Goal: Task Accomplishment & Management: Complete application form

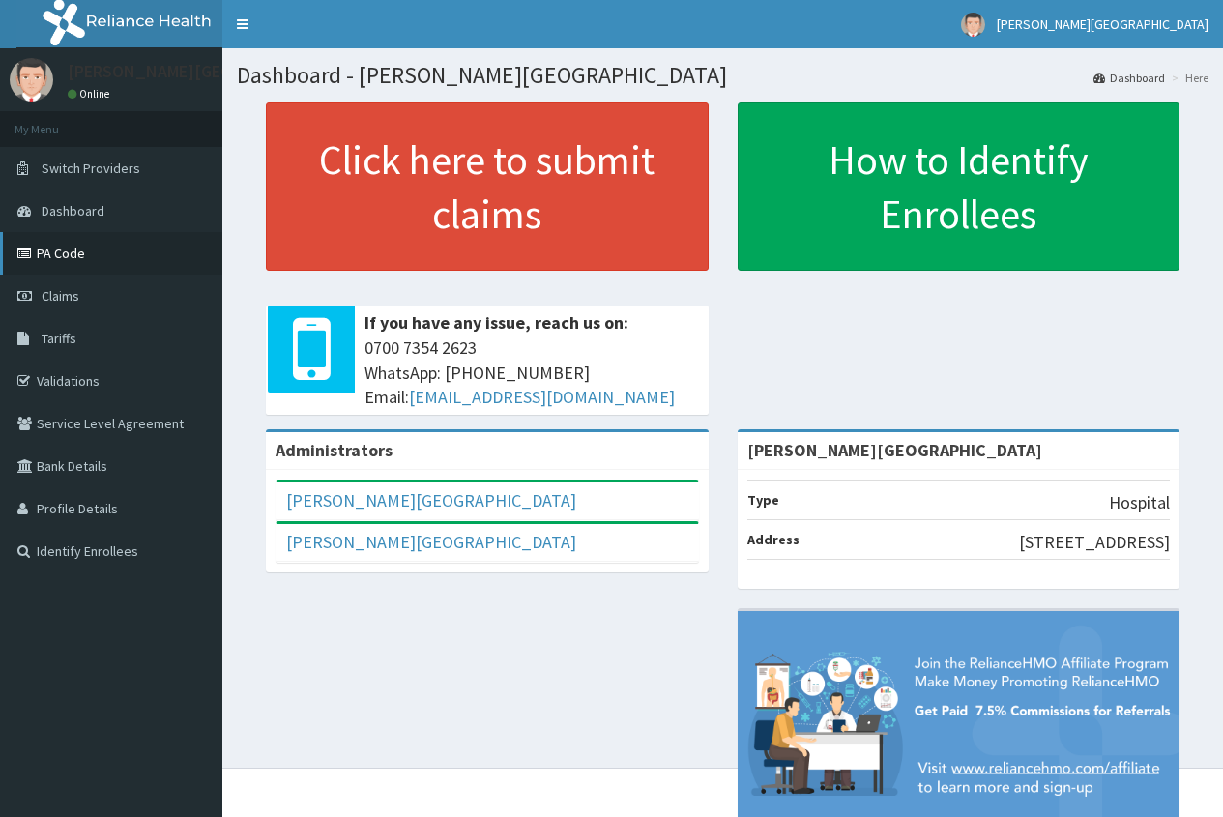
click at [87, 265] on link "PA Code" at bounding box center [111, 253] width 222 height 43
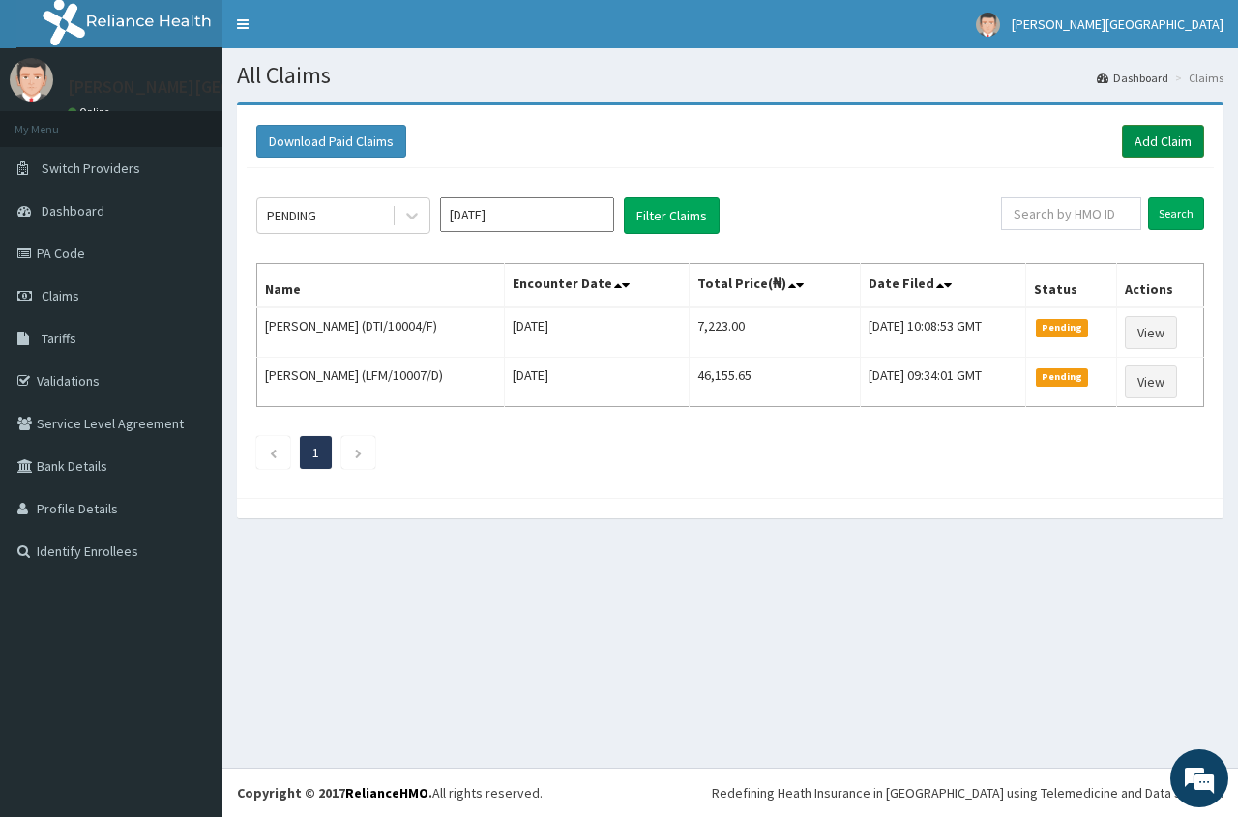
click at [1158, 143] on link "Add Claim" at bounding box center [1163, 141] width 82 height 33
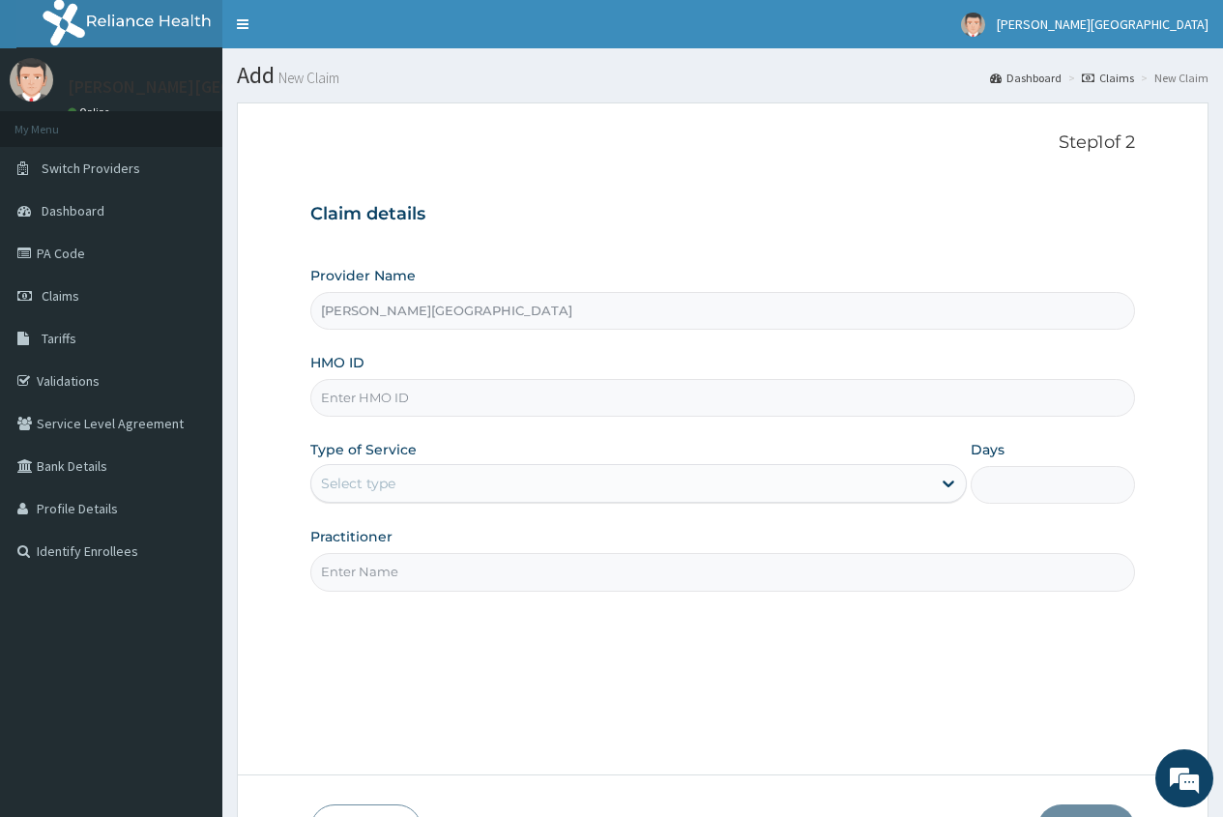
click at [366, 398] on input "HMO ID" at bounding box center [722, 398] width 825 height 38
type input "d"
type input "DTI/10102/A"
click at [363, 475] on div "Select type" at bounding box center [358, 483] width 74 height 19
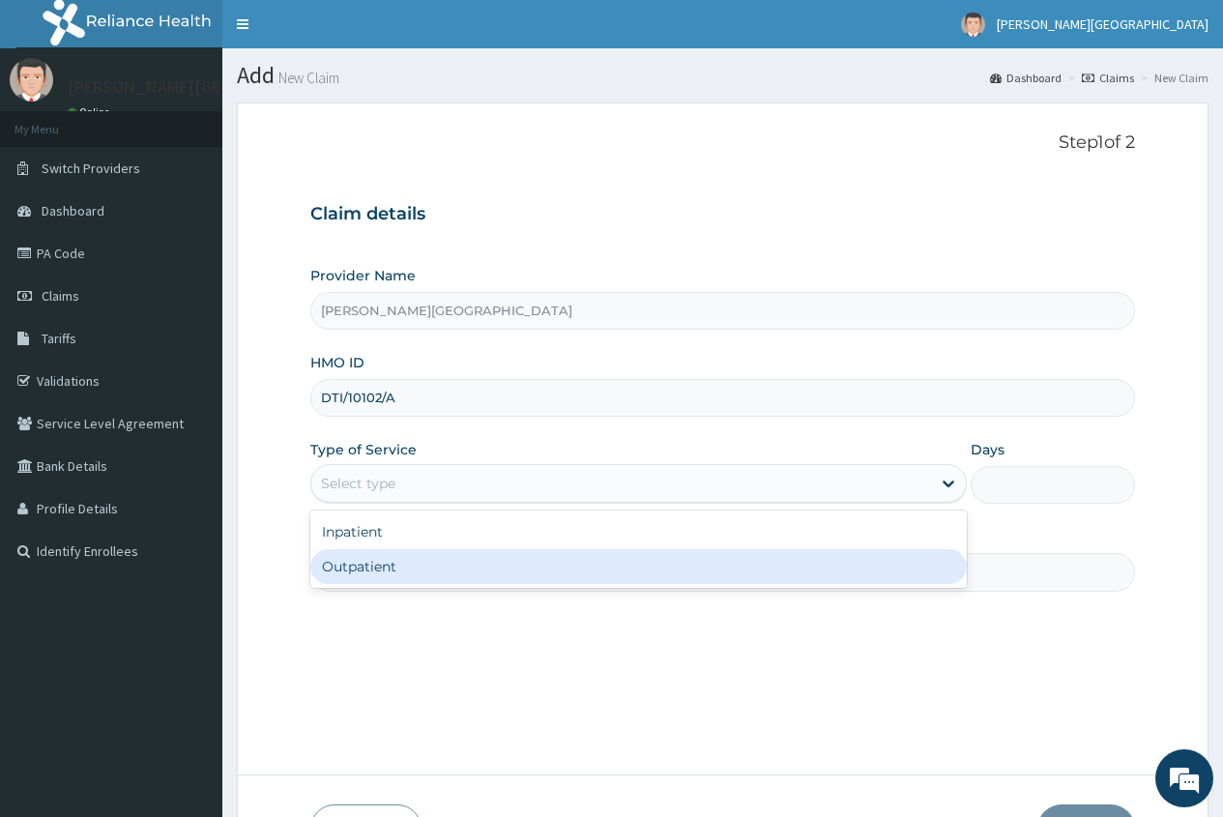
click at [342, 565] on div "Outpatient" at bounding box center [638, 566] width 657 height 35
type input "1"
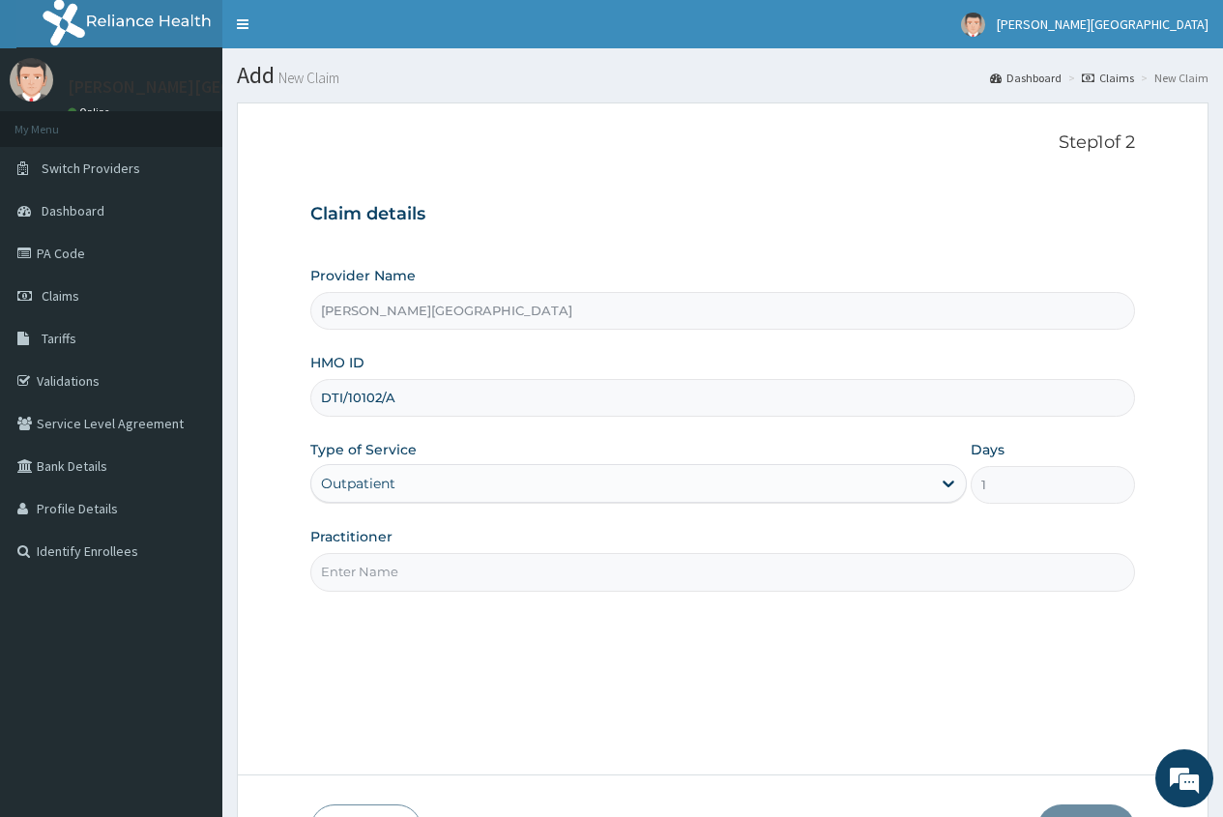
click at [343, 569] on input "Practitioner" at bounding box center [722, 572] width 825 height 38
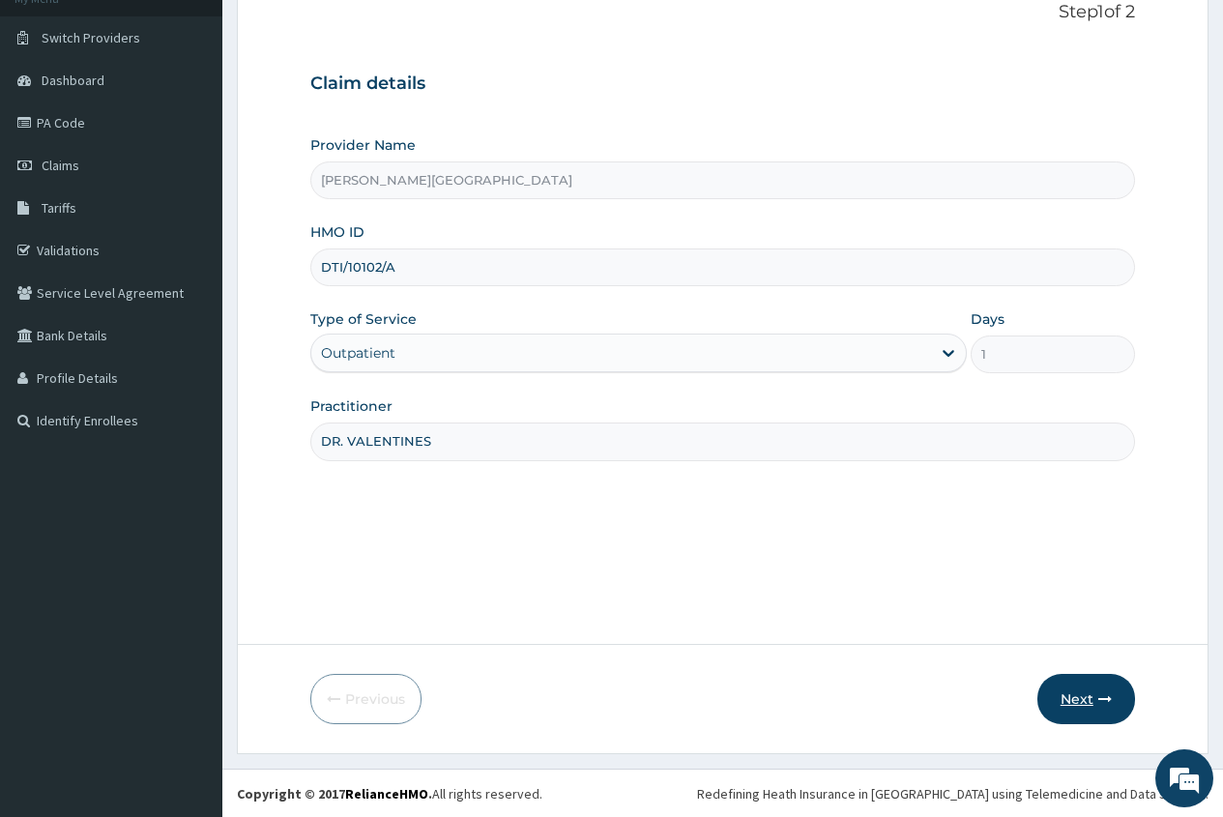
scroll to position [132, 0]
type input "DR. VALENTINES"
click at [1091, 702] on button "Next" at bounding box center [1087, 698] width 98 height 50
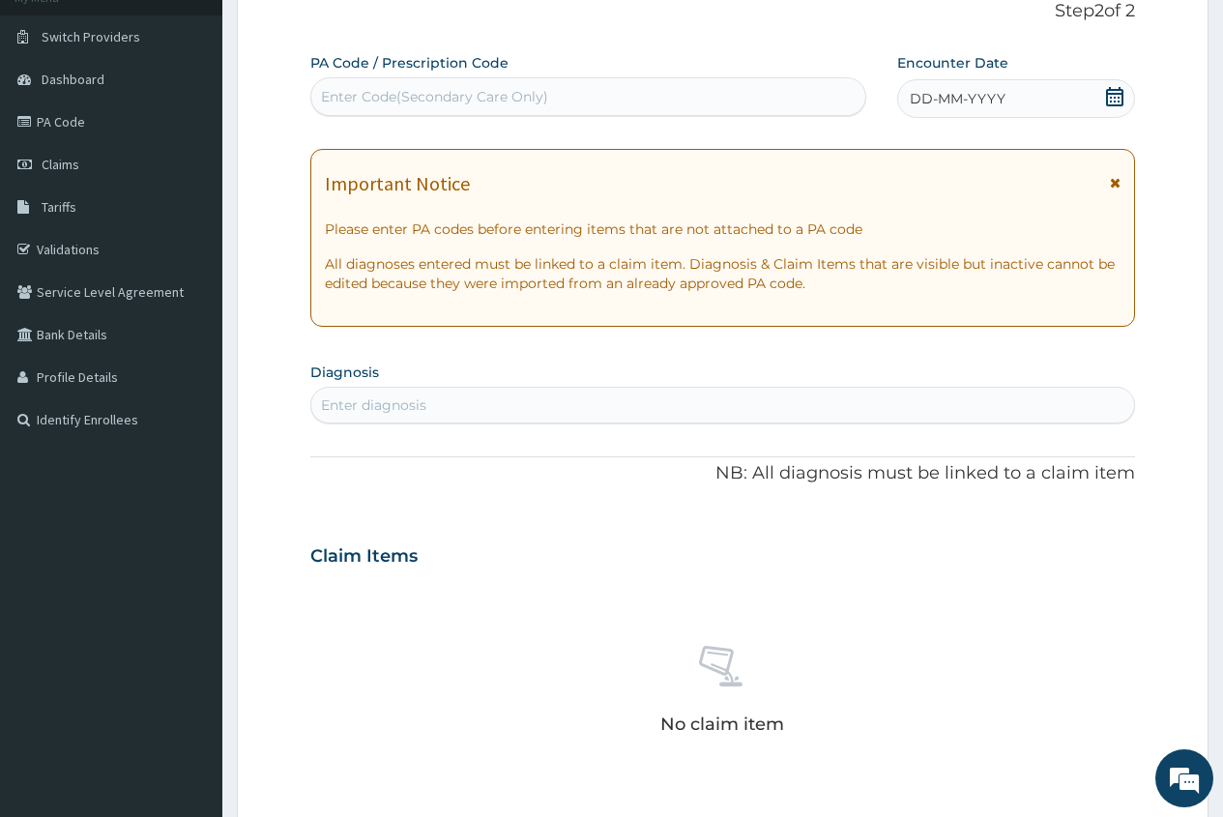
drag, startPoint x: 1117, startPoint y: 95, endPoint x: 1105, endPoint y: 99, distance: 13.2
click at [1116, 95] on icon at bounding box center [1114, 96] width 19 height 19
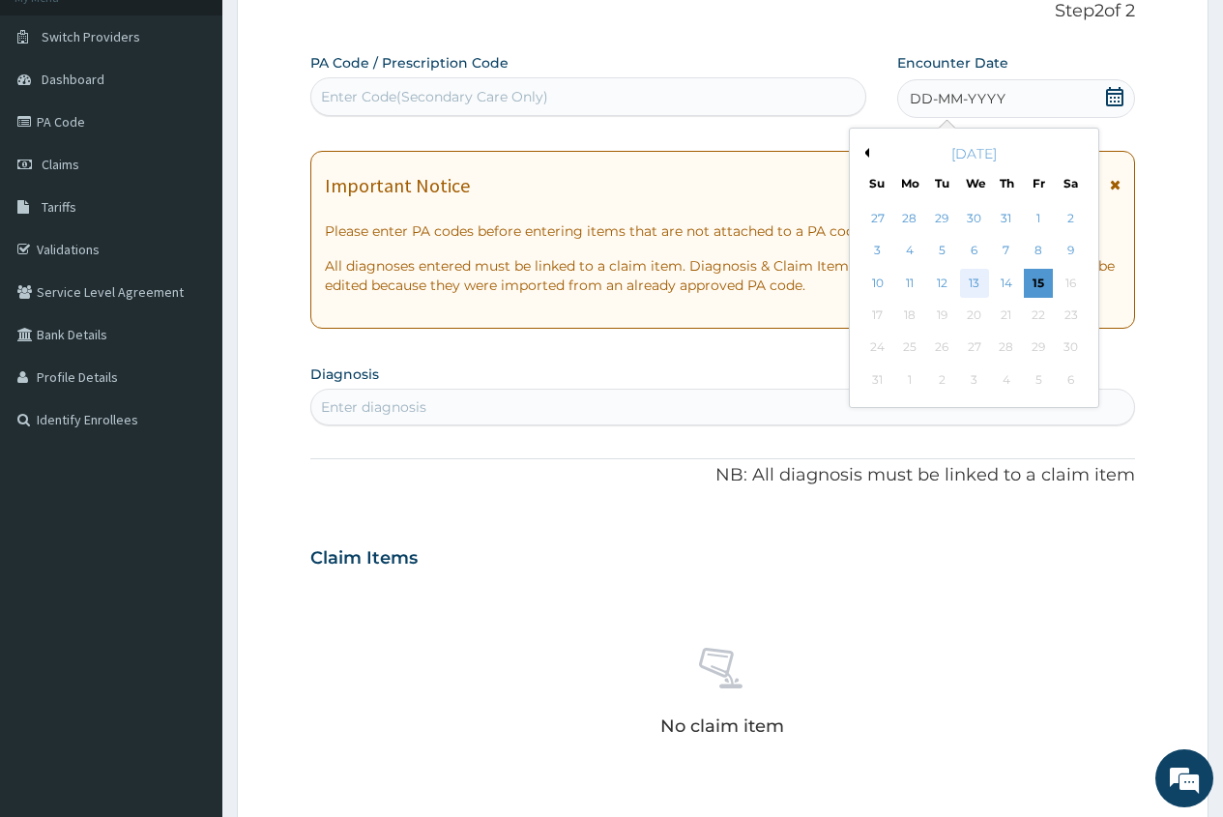
click at [975, 284] on div "13" at bounding box center [973, 283] width 29 height 29
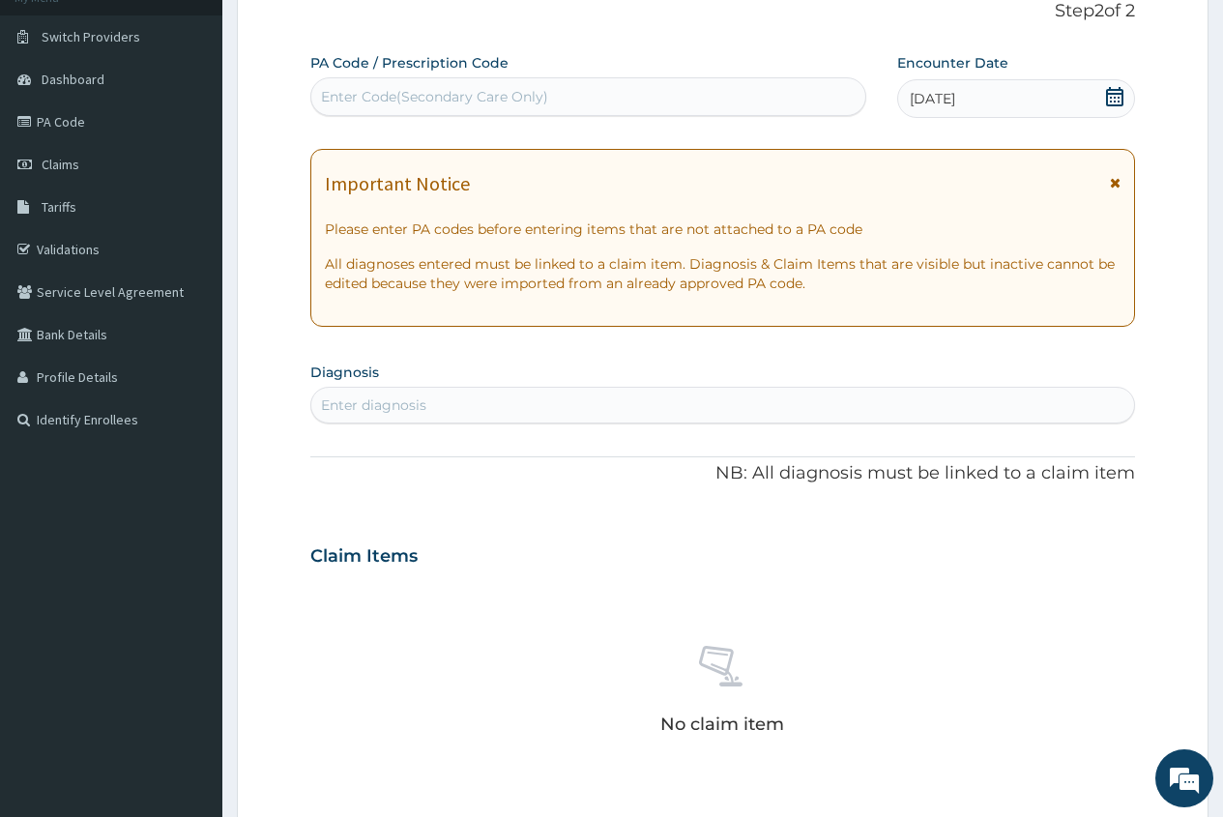
click at [337, 406] on div "Enter diagnosis" at bounding box center [373, 405] width 105 height 19
type input "UPPER RES"
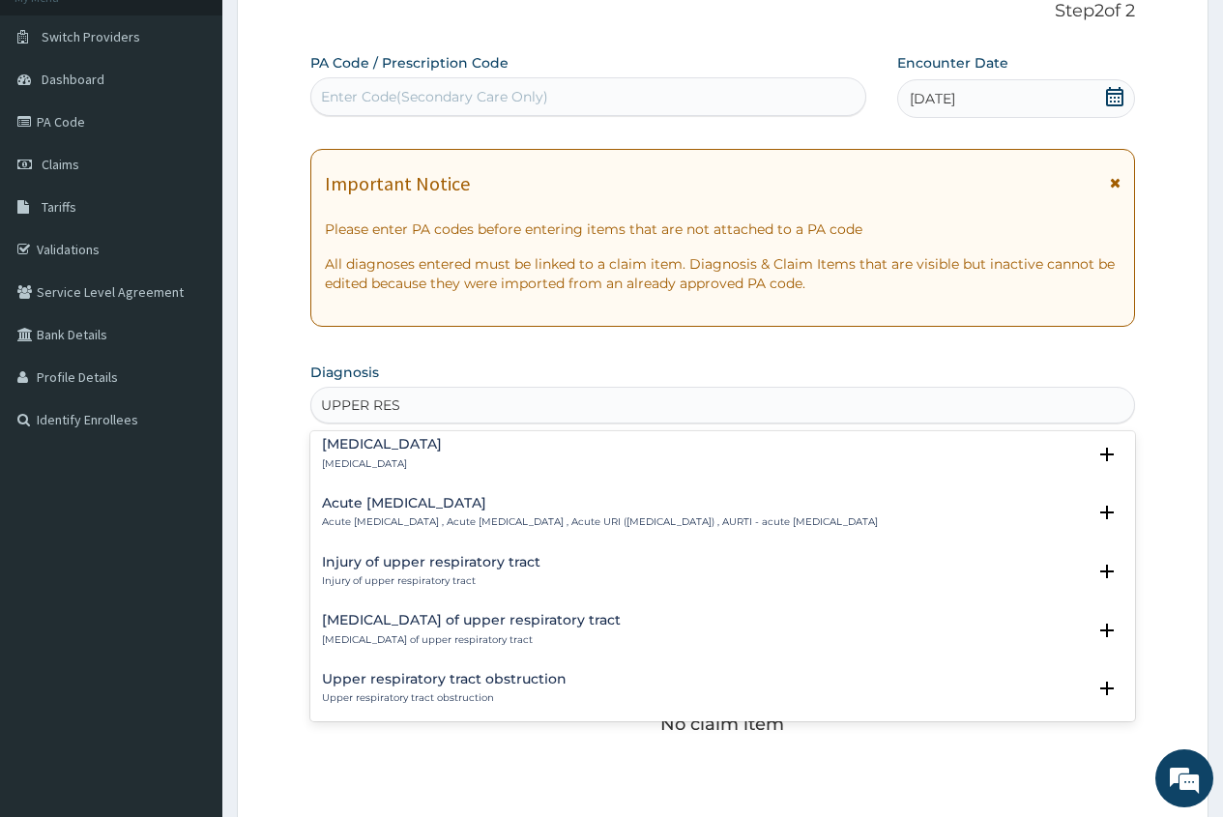
scroll to position [193, 0]
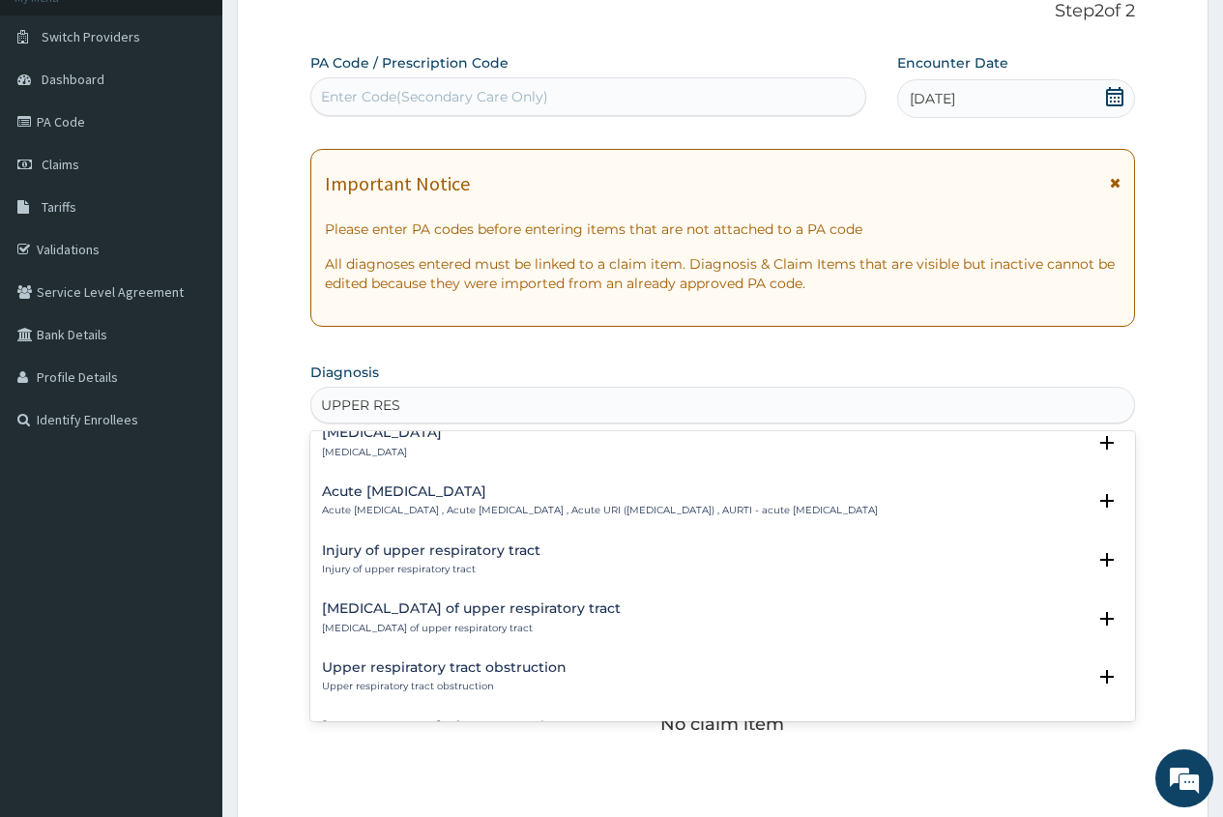
click at [464, 488] on h4 "Acute upper respiratory infection" at bounding box center [600, 492] width 556 height 15
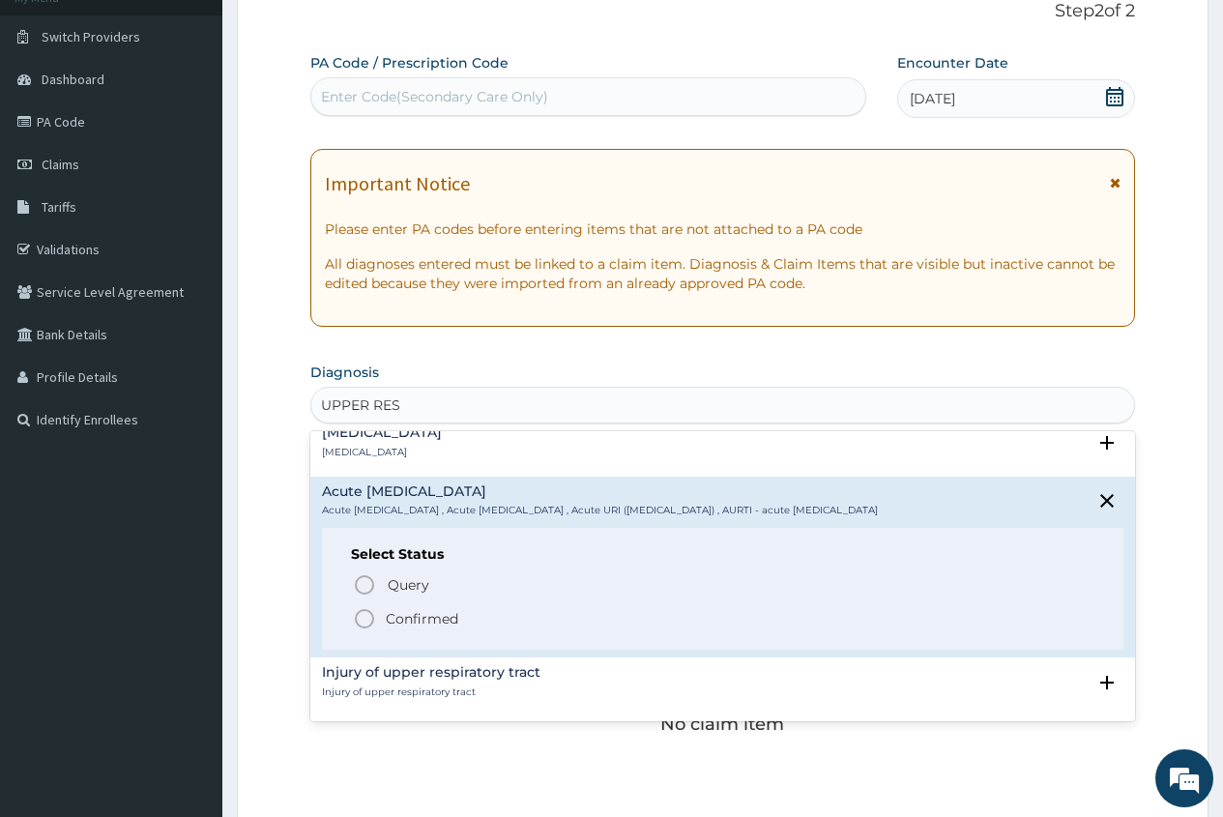
click at [390, 629] on p "Confirmed" at bounding box center [422, 618] width 73 height 19
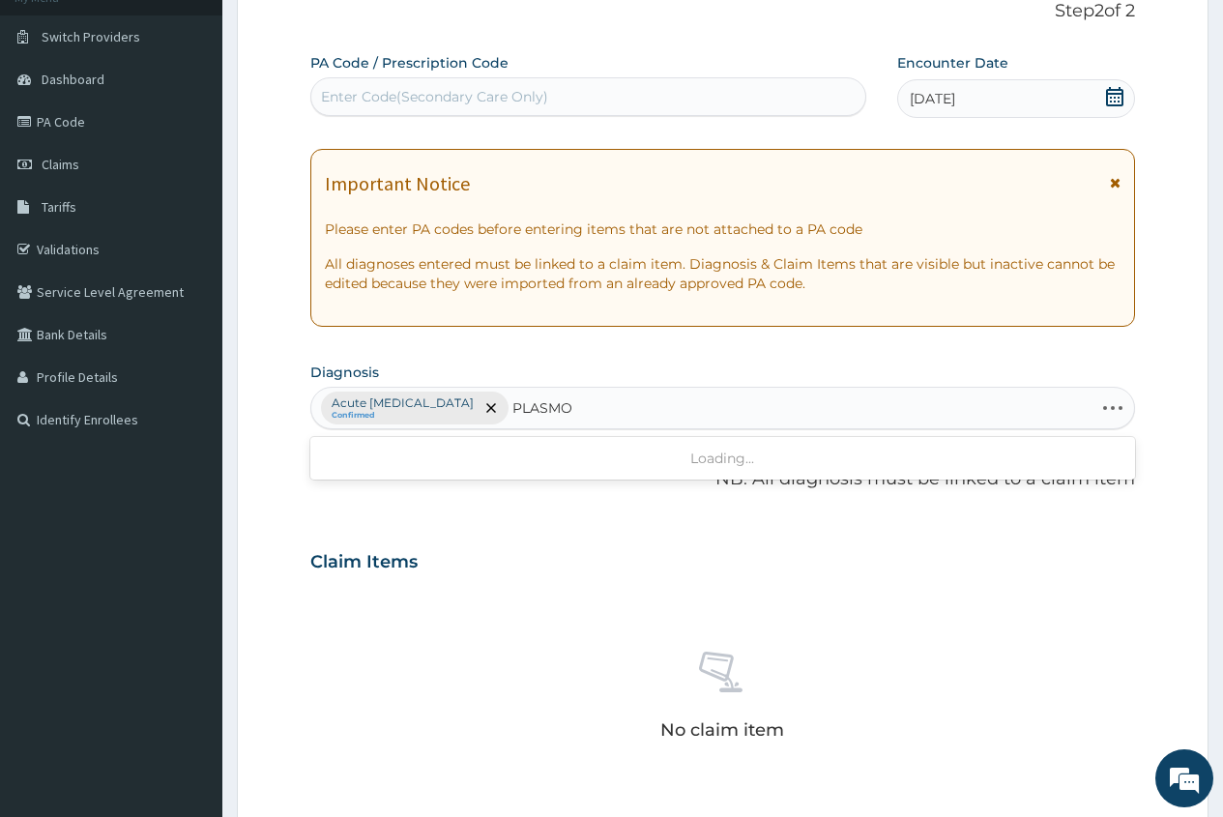
type input "PLASMOD"
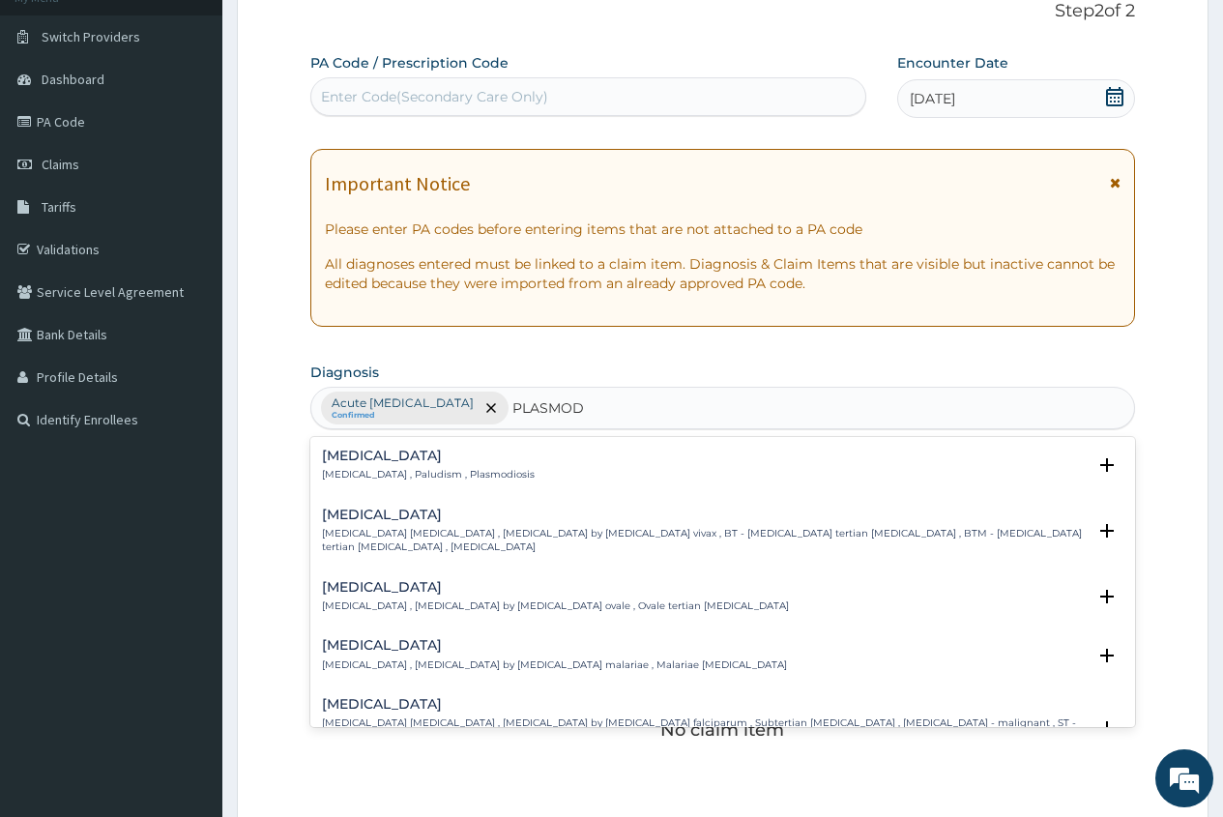
scroll to position [97, 0]
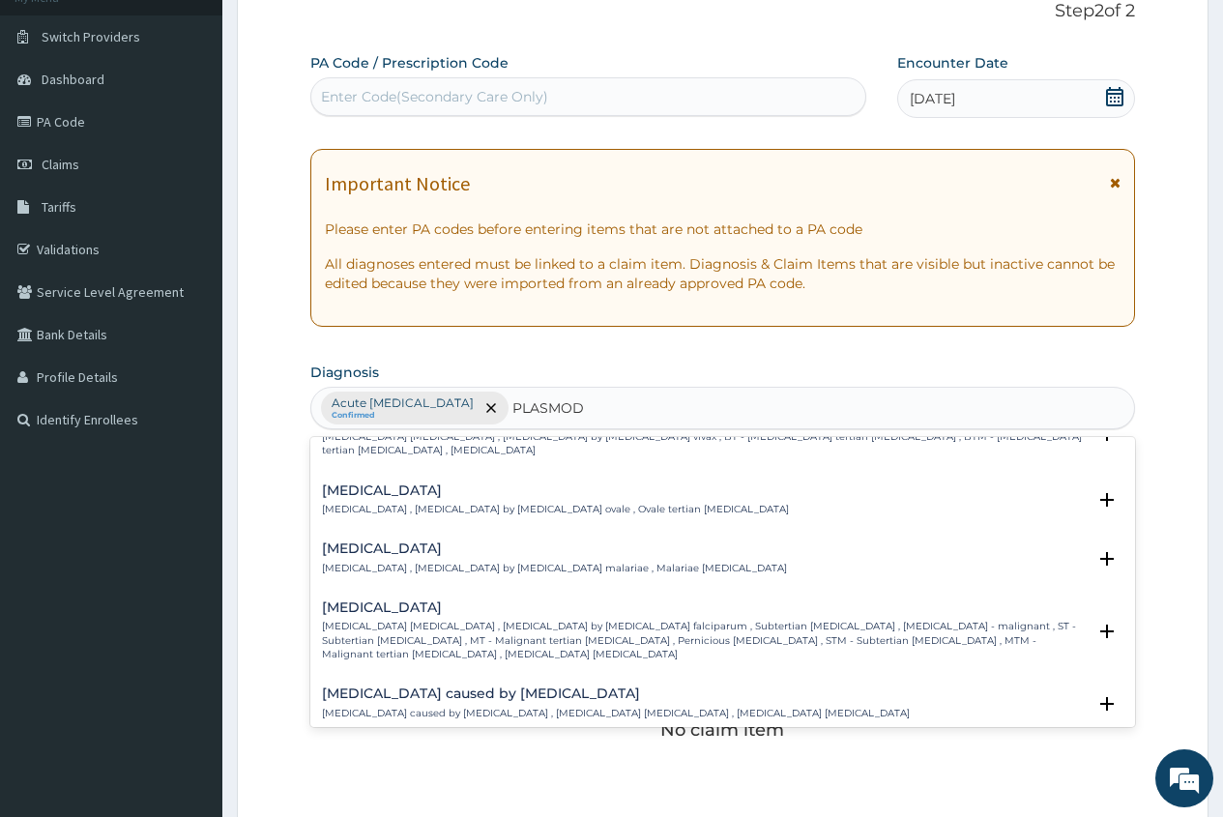
click at [374, 614] on h4 "Falciparum malaria" at bounding box center [704, 608] width 764 height 15
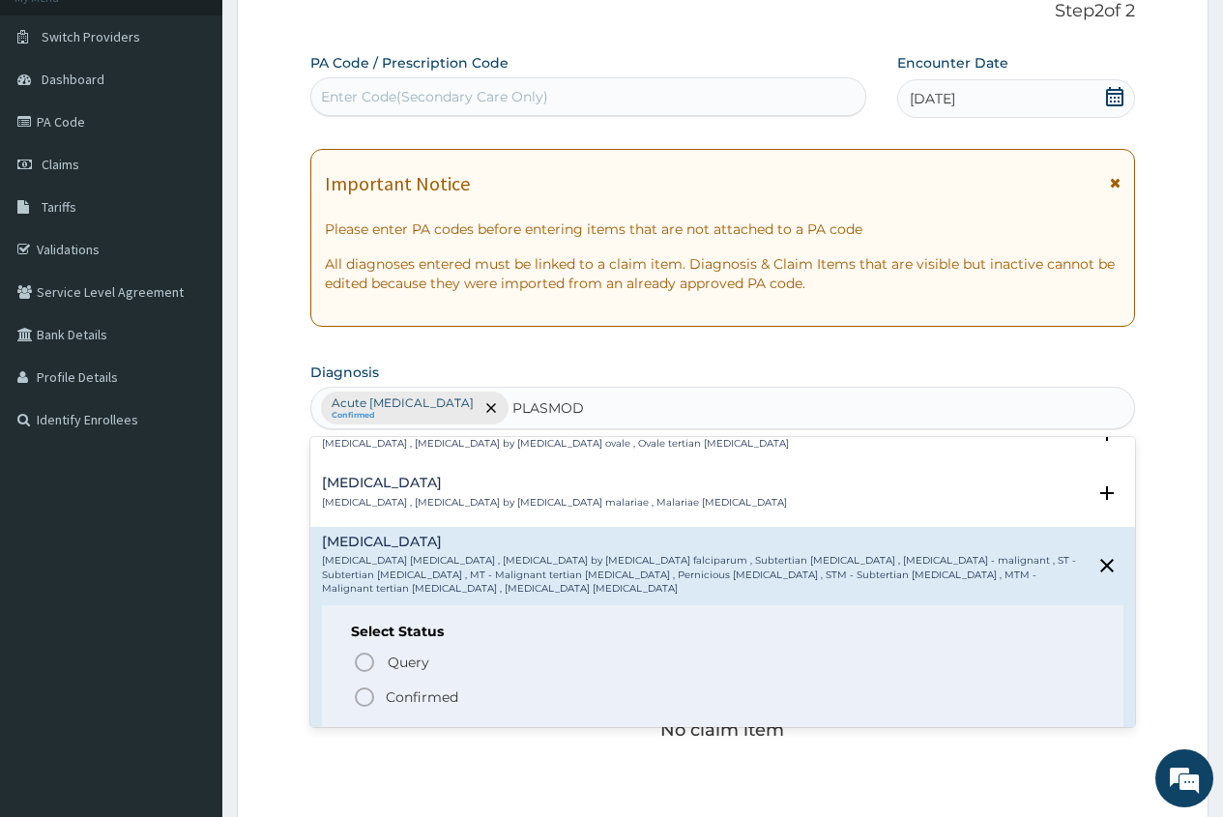
scroll to position [290, 0]
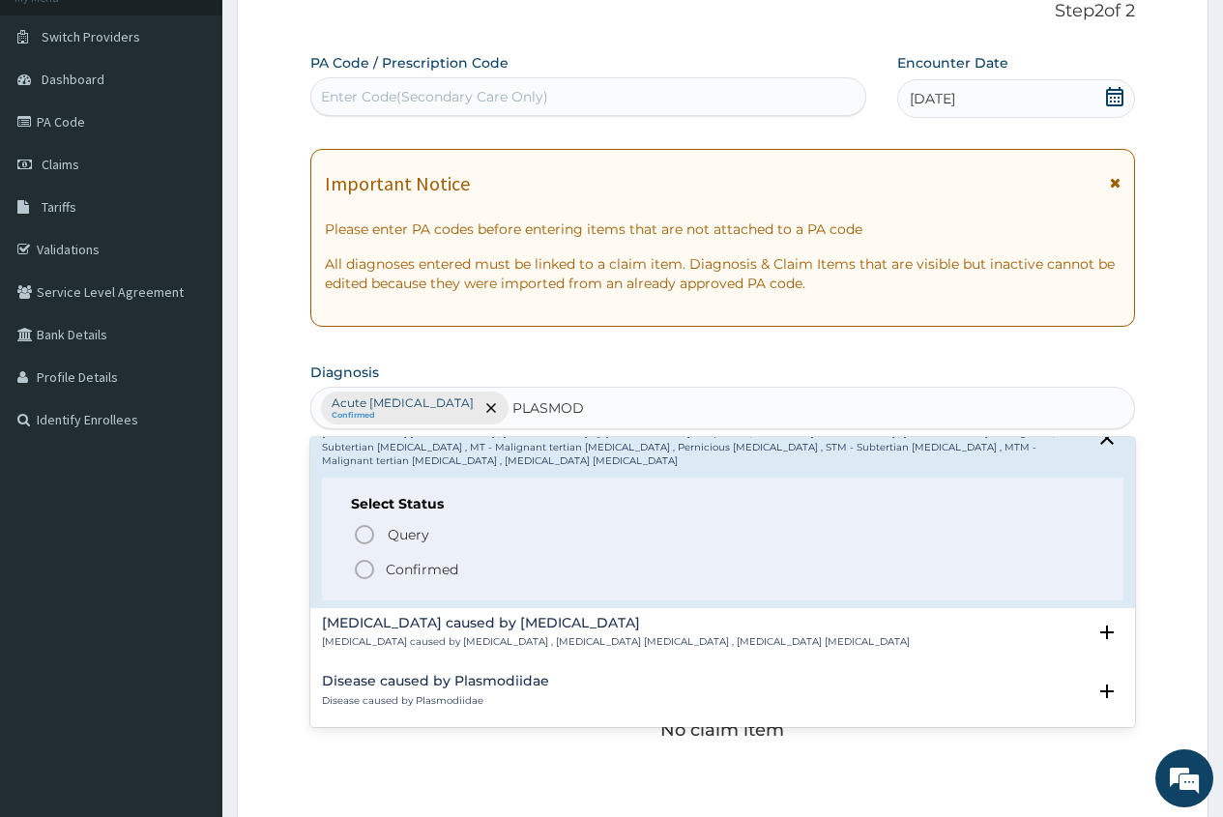
click at [413, 560] on p "Confirmed" at bounding box center [422, 569] width 73 height 19
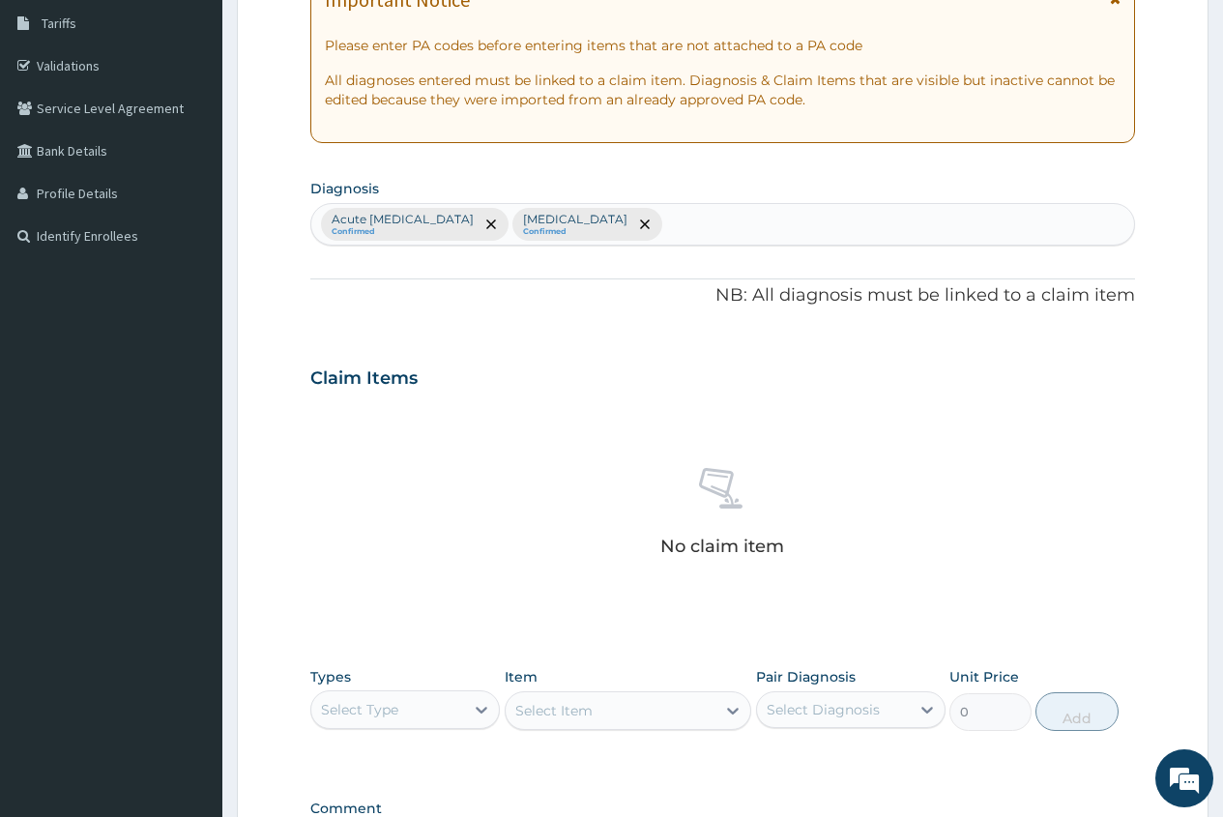
scroll to position [577, 0]
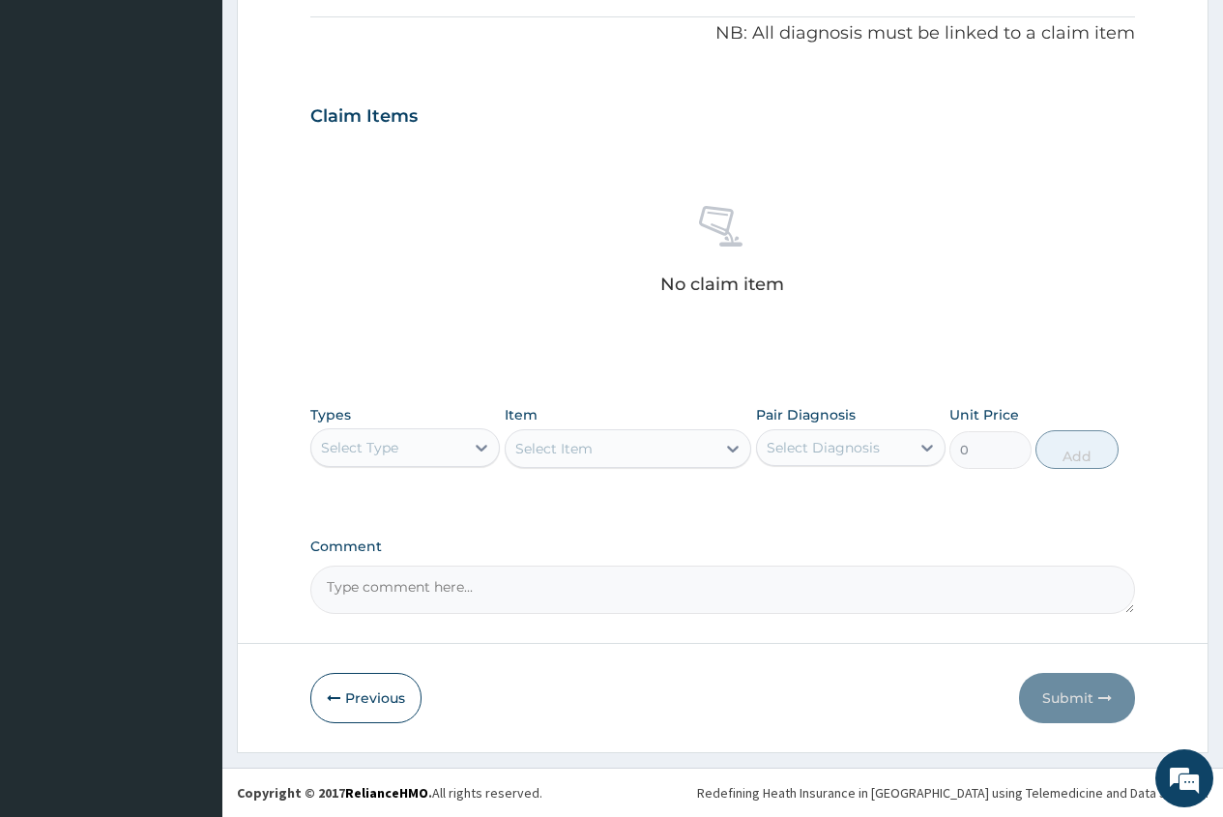
click at [423, 457] on div "Select Type" at bounding box center [387, 447] width 153 height 31
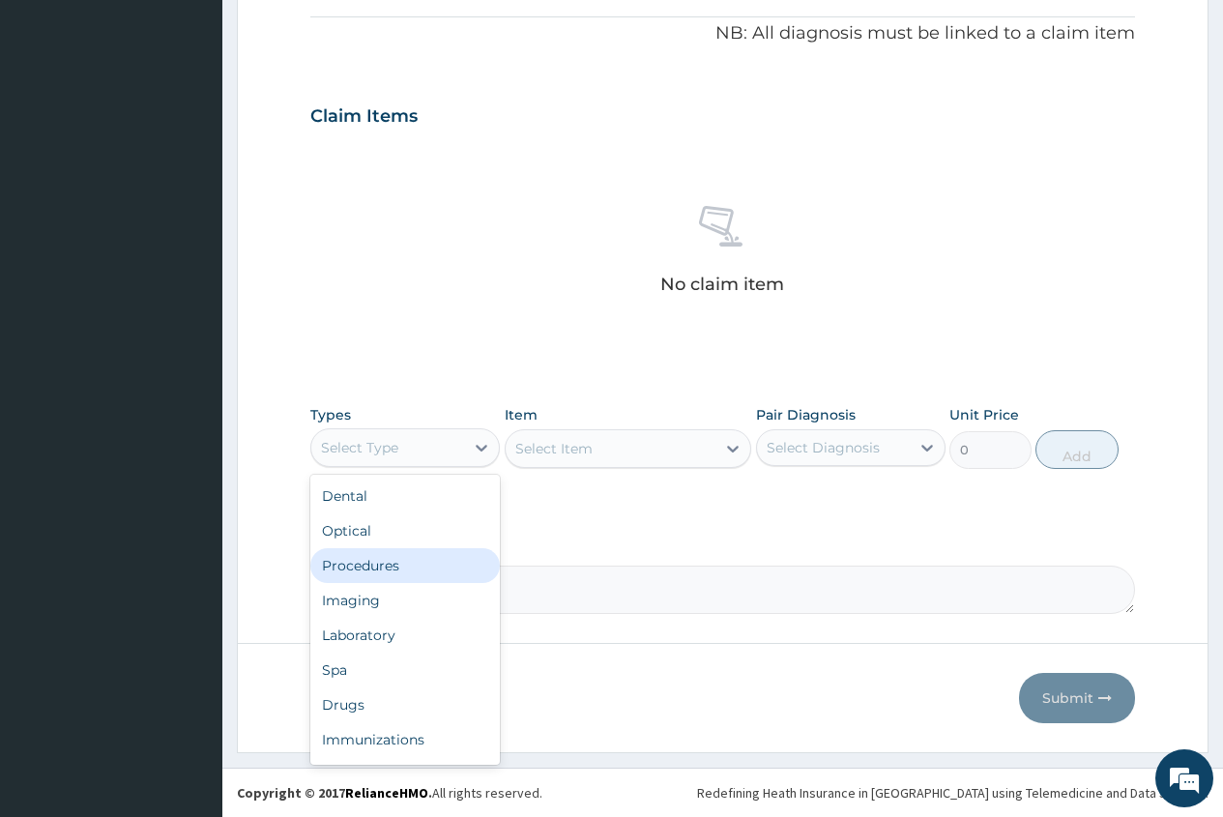
click at [388, 575] on div "Procedures" at bounding box center [405, 565] width 190 height 35
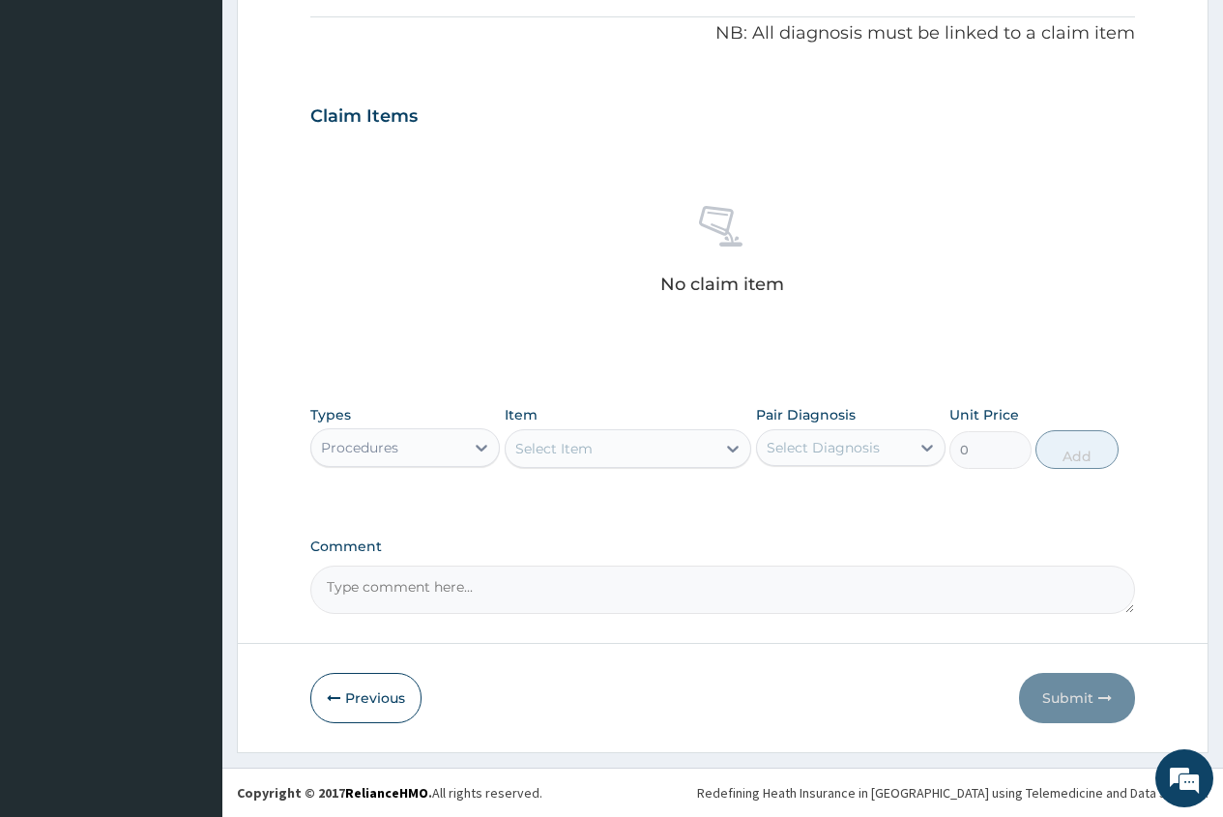
click at [521, 451] on div "Select Item" at bounding box center [554, 448] width 77 height 19
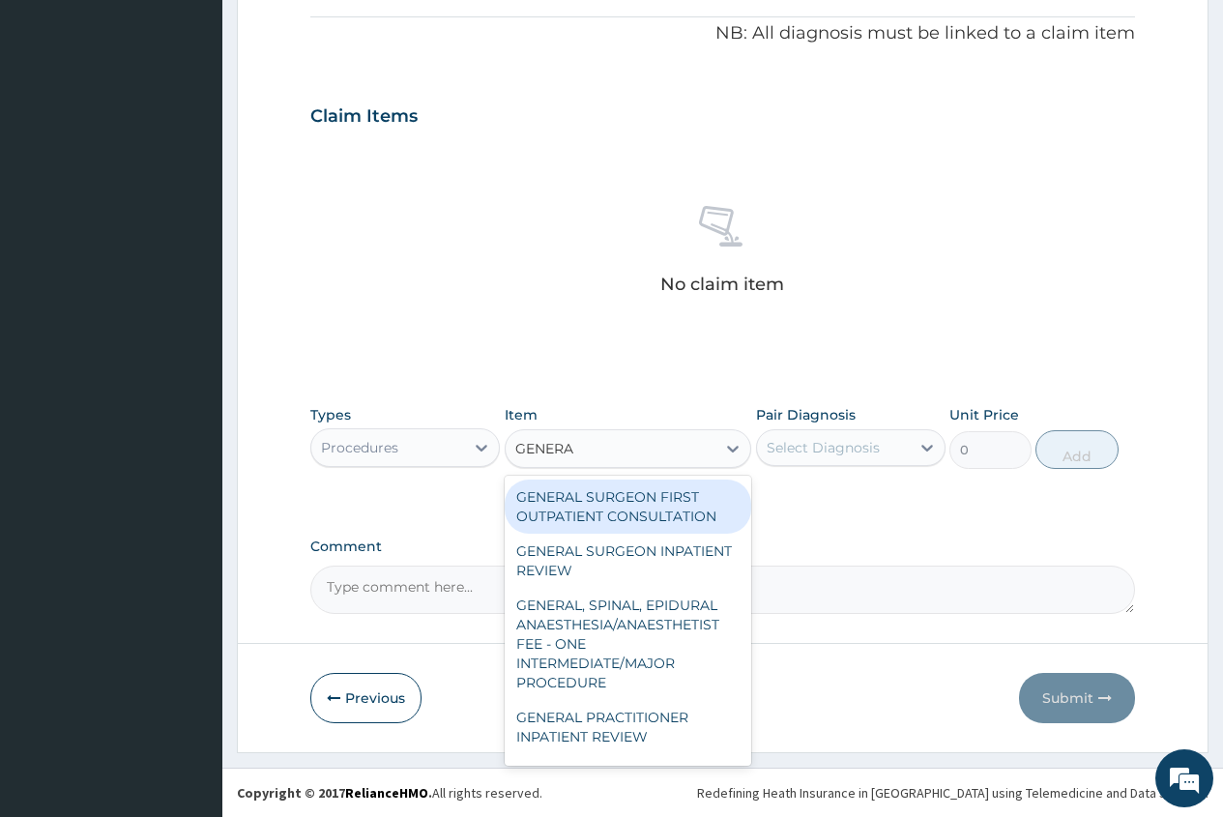
type input "GENERAL"
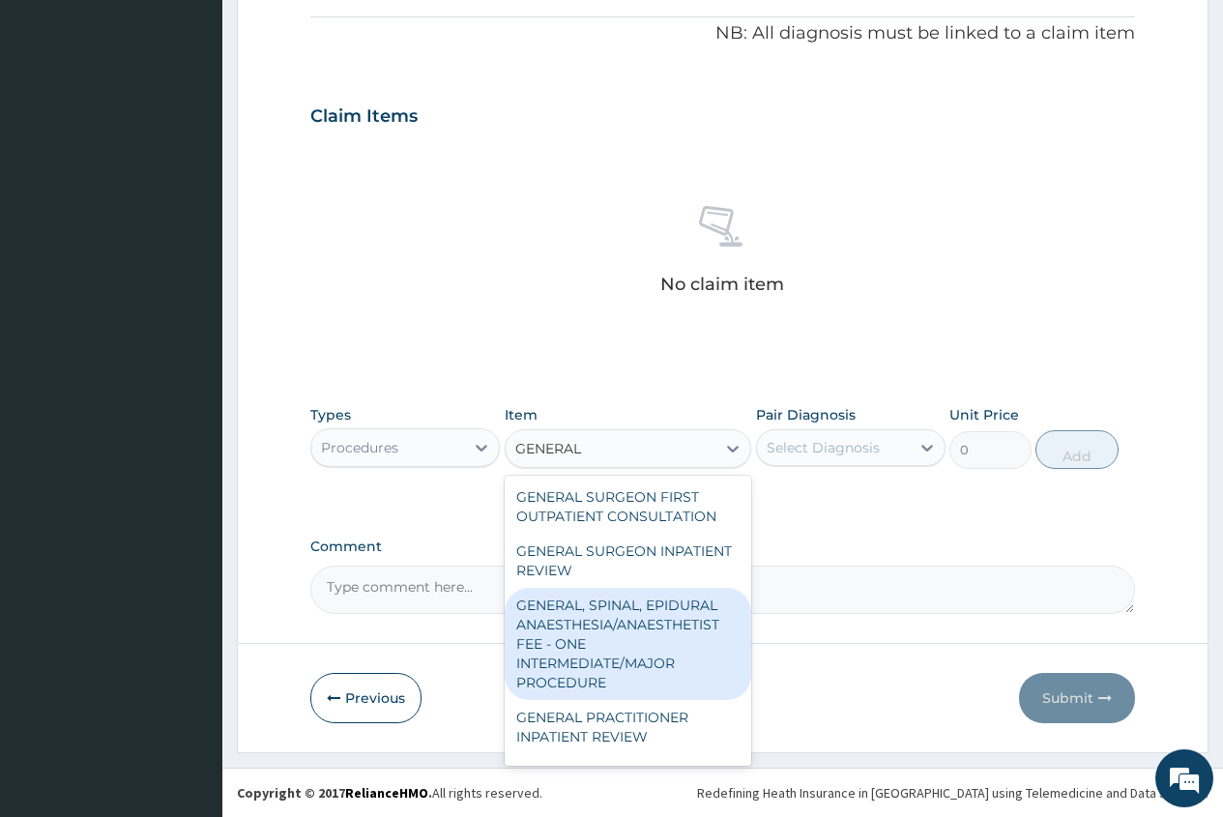
scroll to position [97, 0]
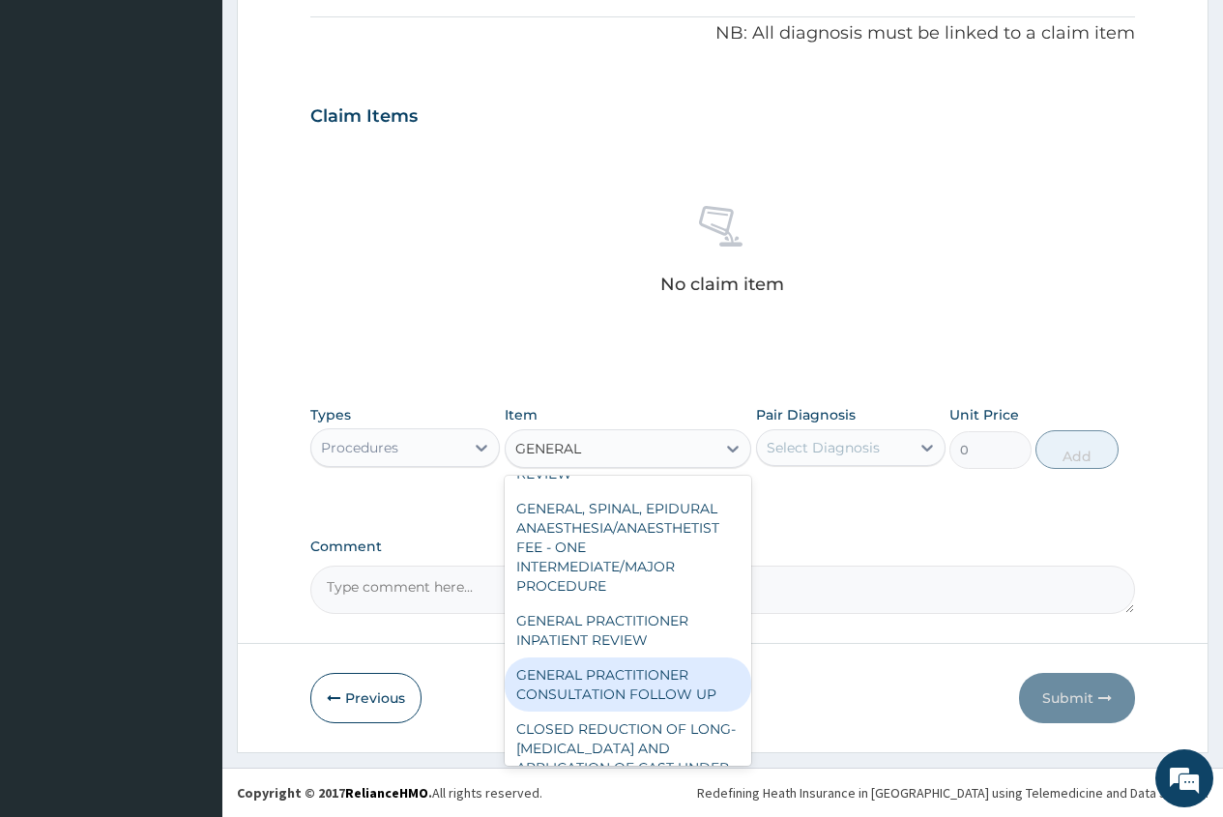
click at [678, 672] on div "GENERAL PRACTITIONER CONSULTATION FOLLOW UP" at bounding box center [629, 685] width 248 height 54
type input "1875"
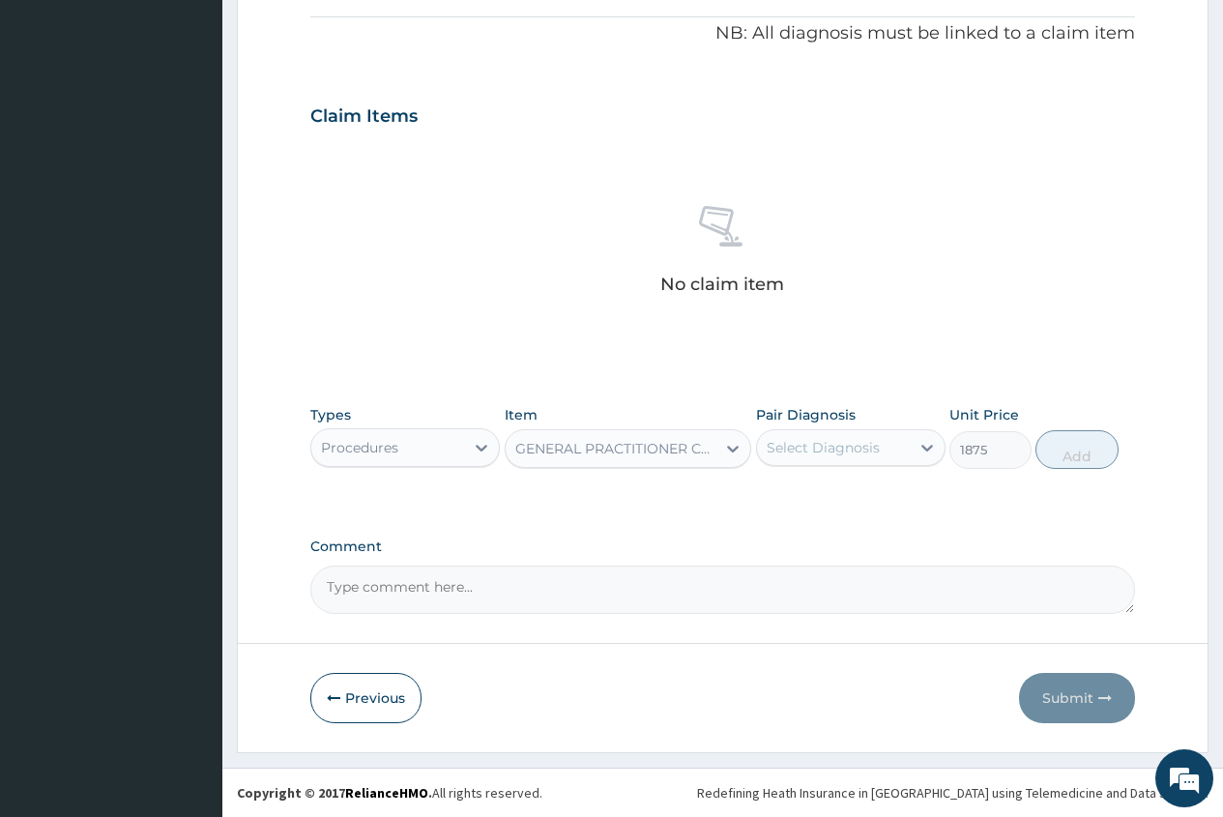
click at [814, 444] on div "Select Diagnosis" at bounding box center [823, 447] width 113 height 19
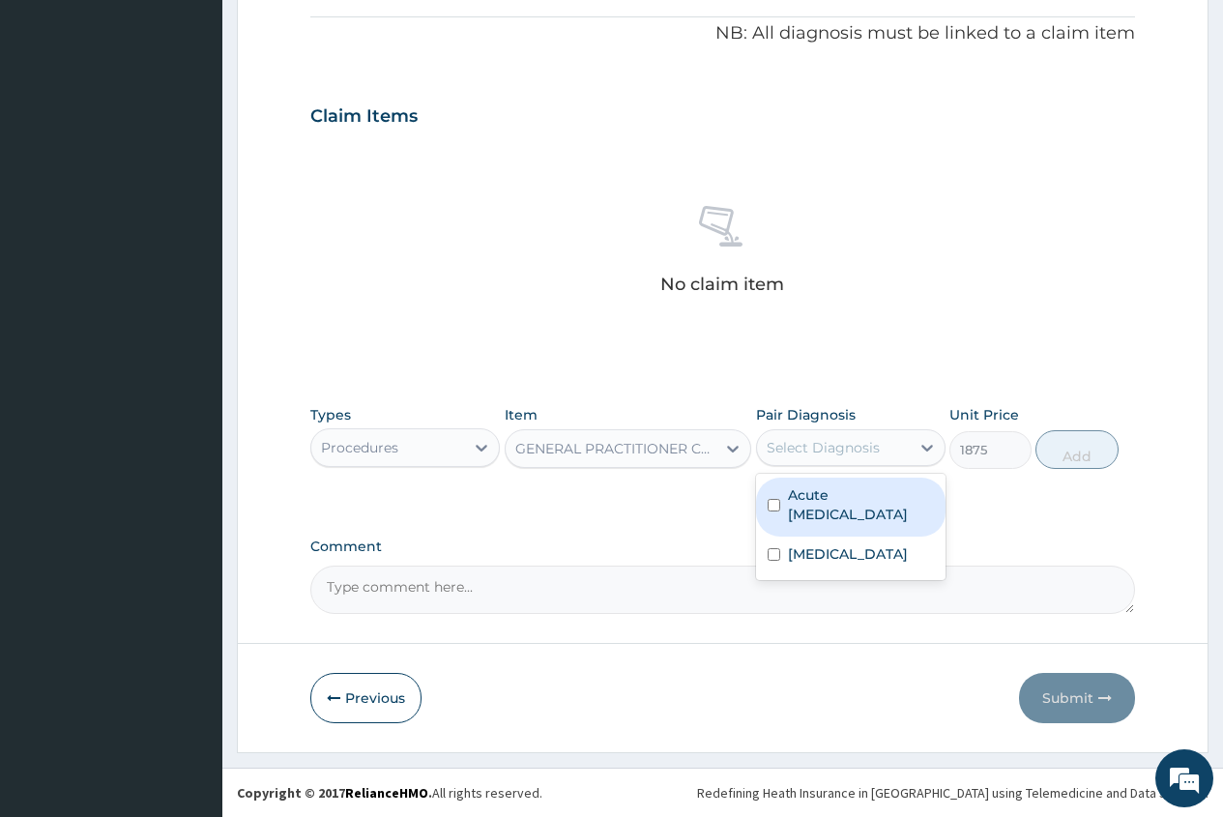
click at [823, 494] on label "Acute upper respiratory infection" at bounding box center [861, 505] width 146 height 39
checkbox input "true"
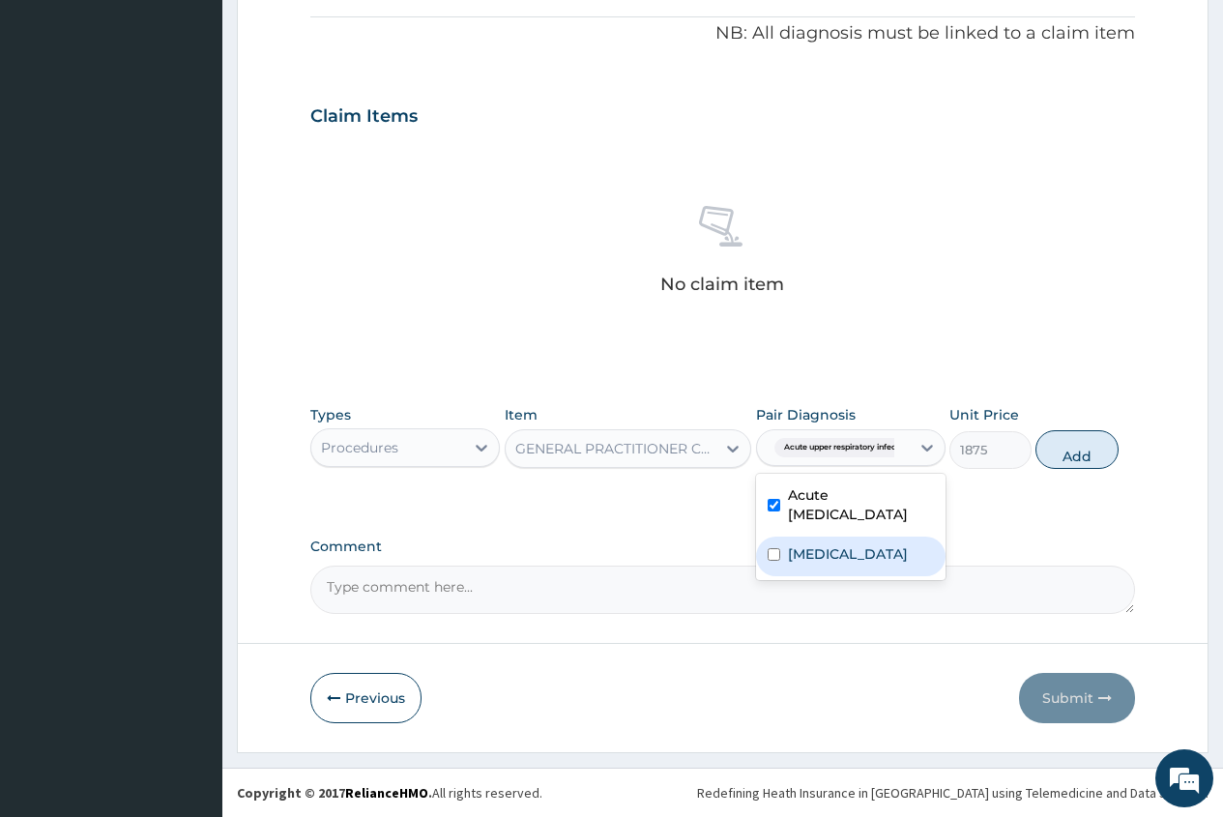
click at [818, 547] on label "Falciparum malaria" at bounding box center [848, 554] width 120 height 19
checkbox input "true"
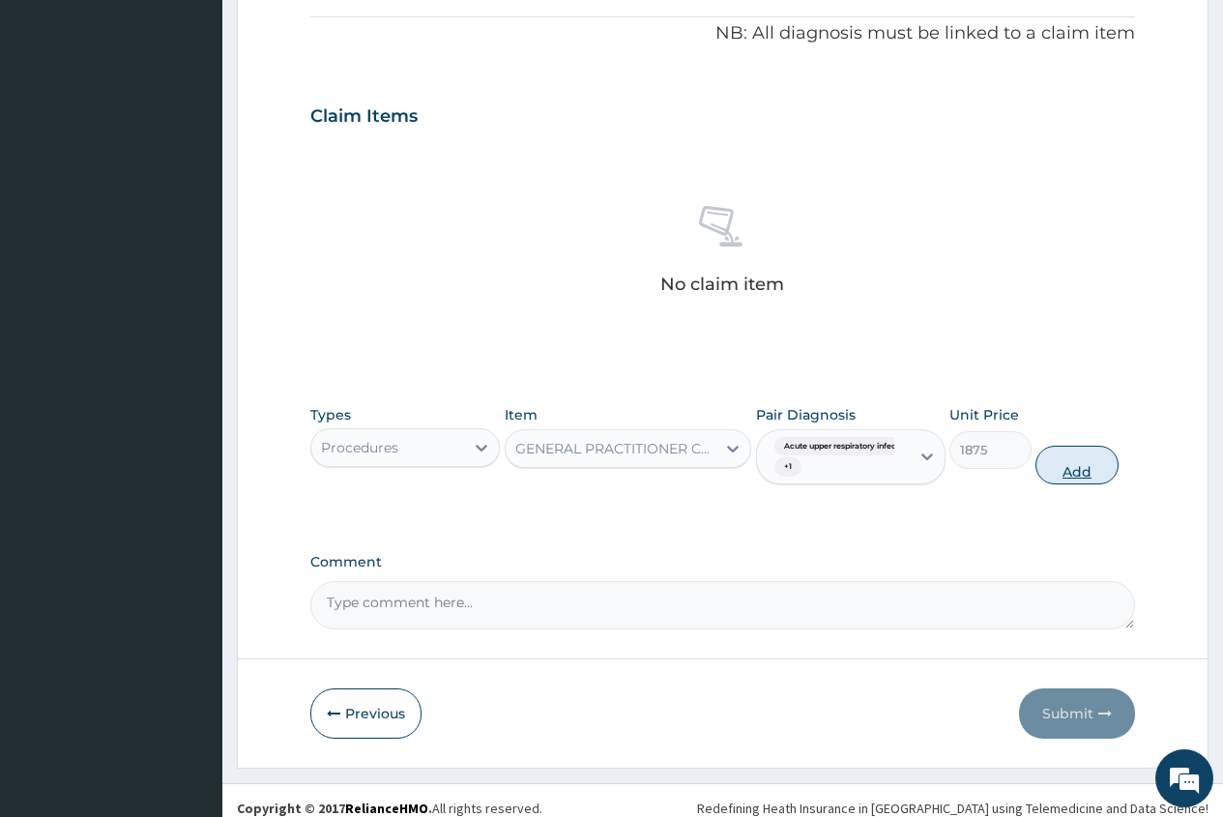
click at [1088, 470] on button "Add" at bounding box center [1077, 465] width 82 height 39
type input "0"
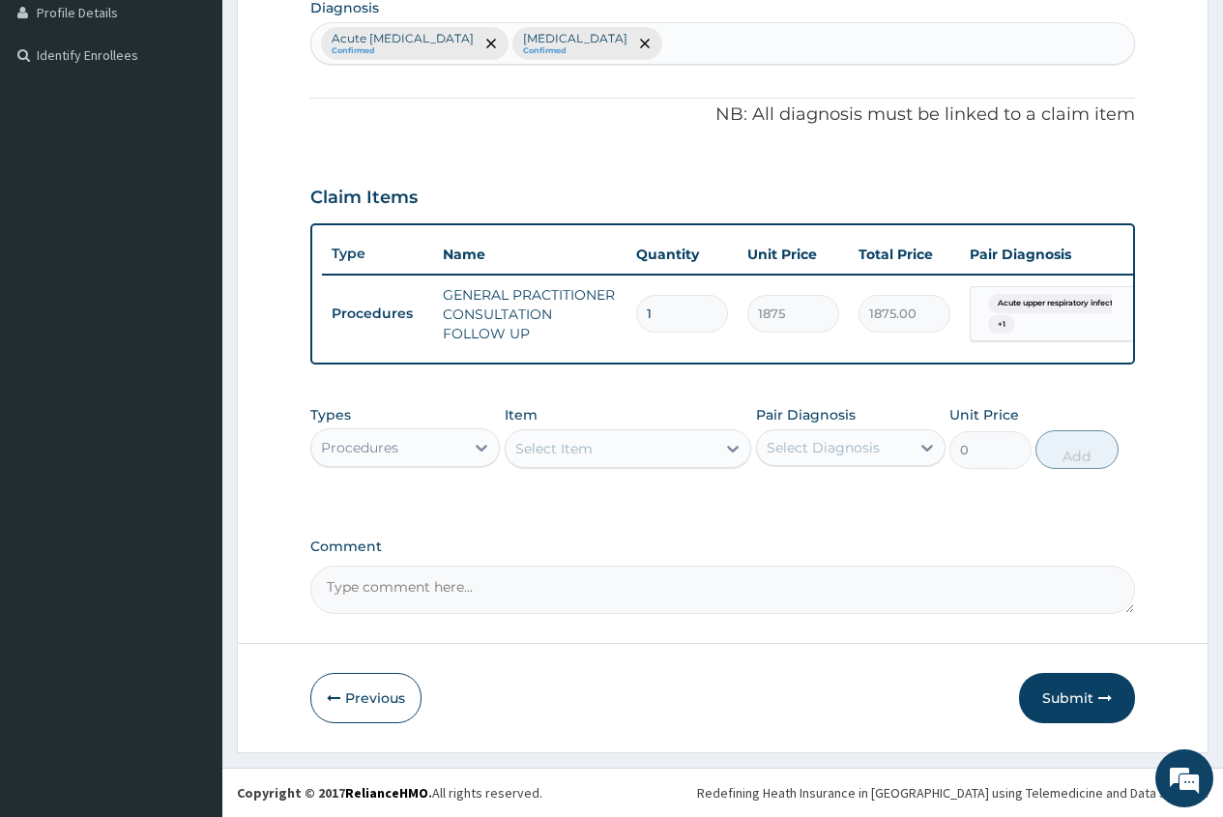
scroll to position [511, 0]
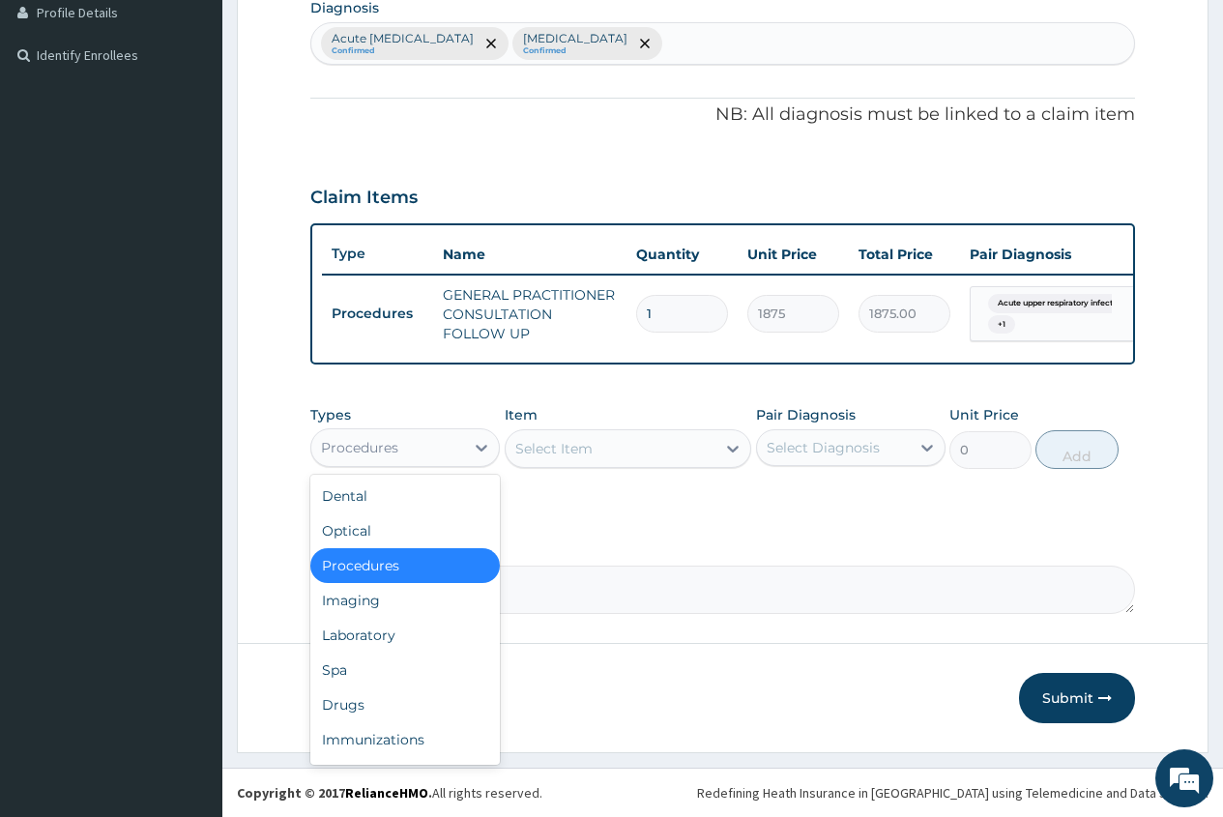
click at [403, 432] on div "Procedures" at bounding box center [387, 447] width 153 height 31
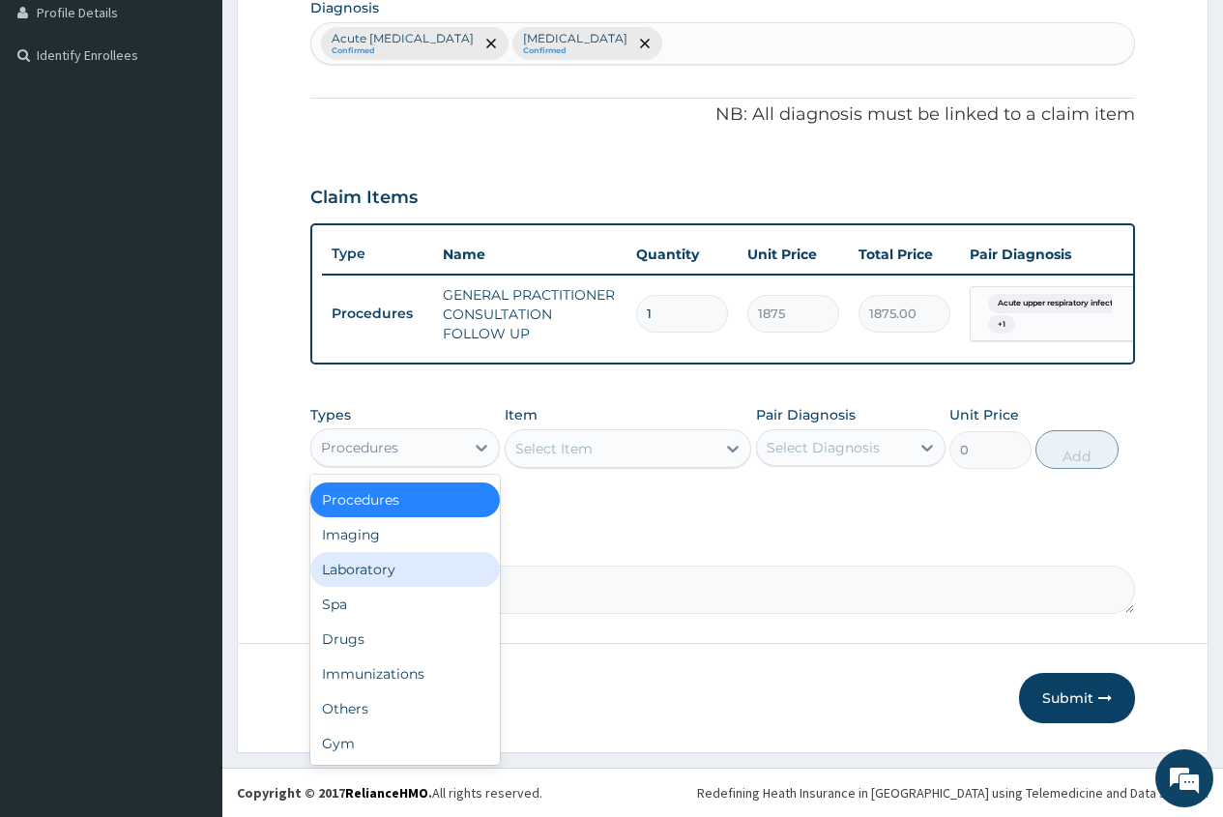
click at [389, 567] on div "Laboratory" at bounding box center [405, 569] width 190 height 35
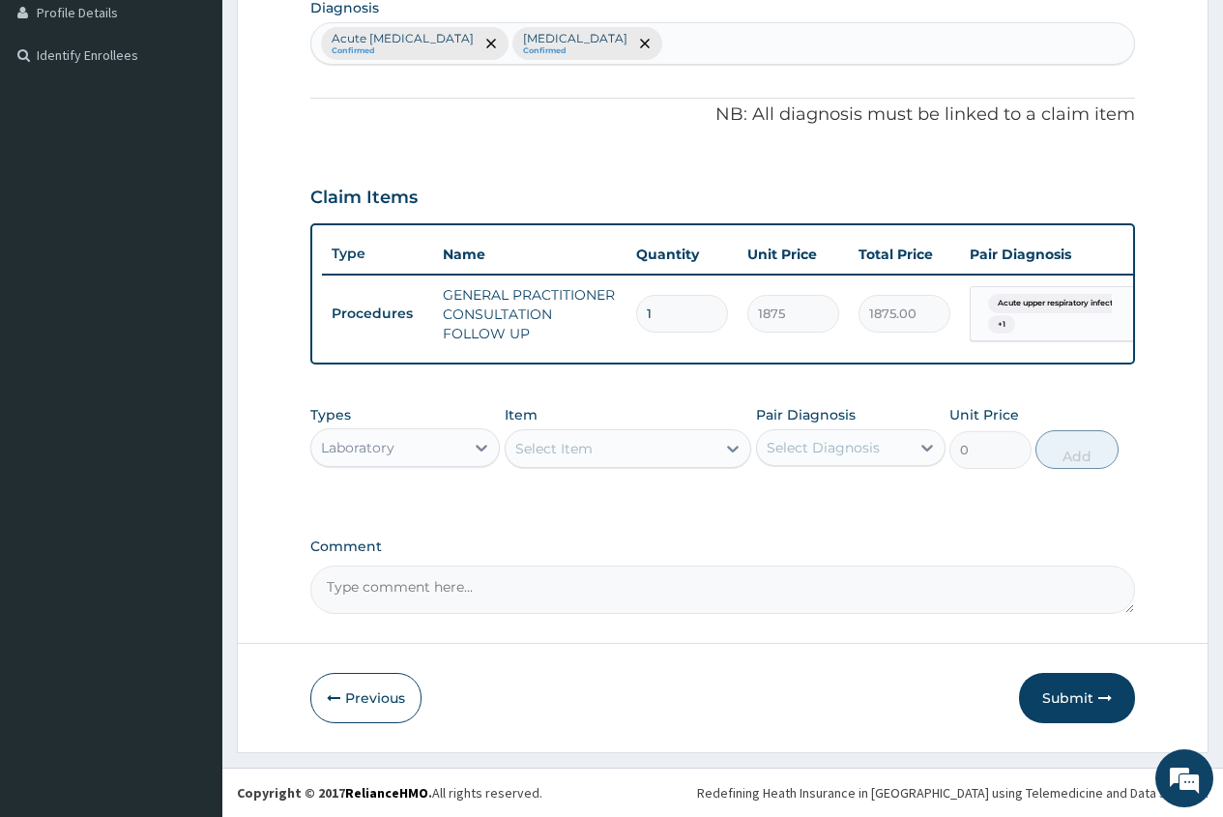
click at [531, 443] on div "Select Item" at bounding box center [554, 448] width 77 height 19
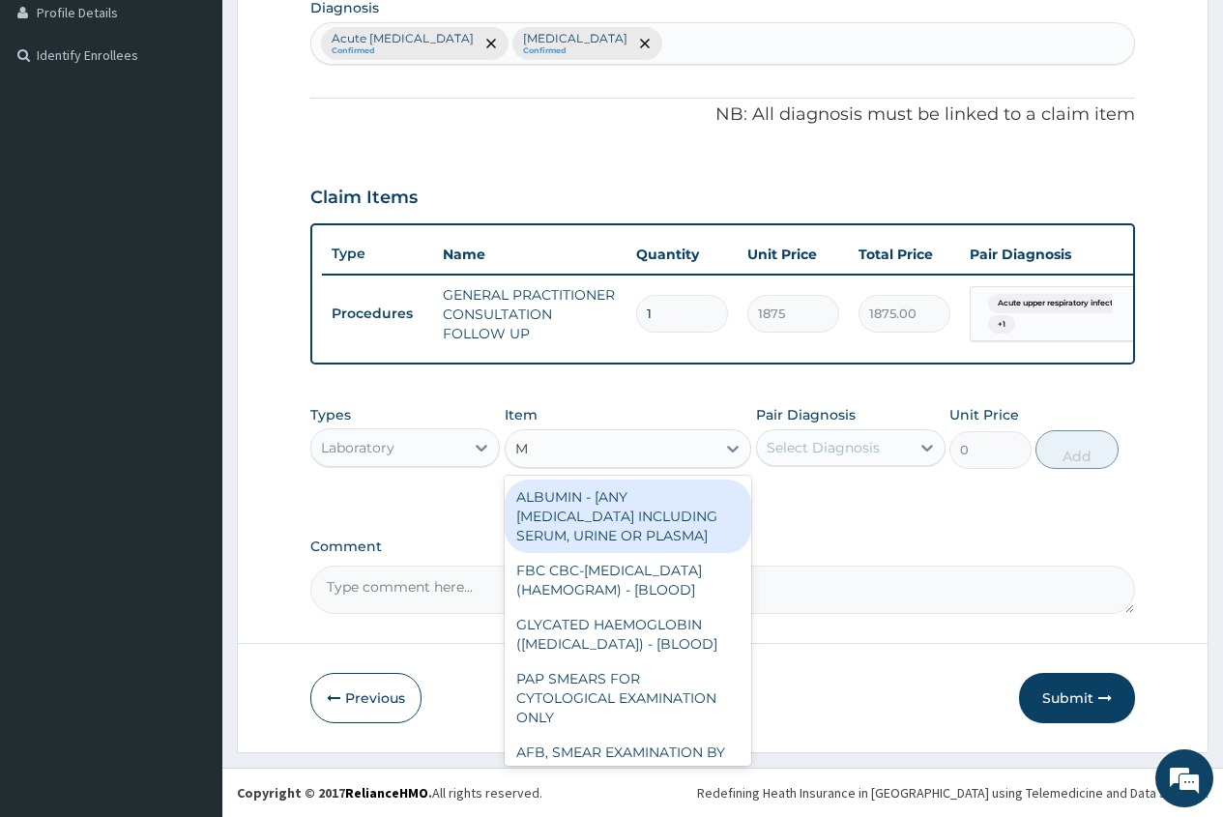
type input "MP"
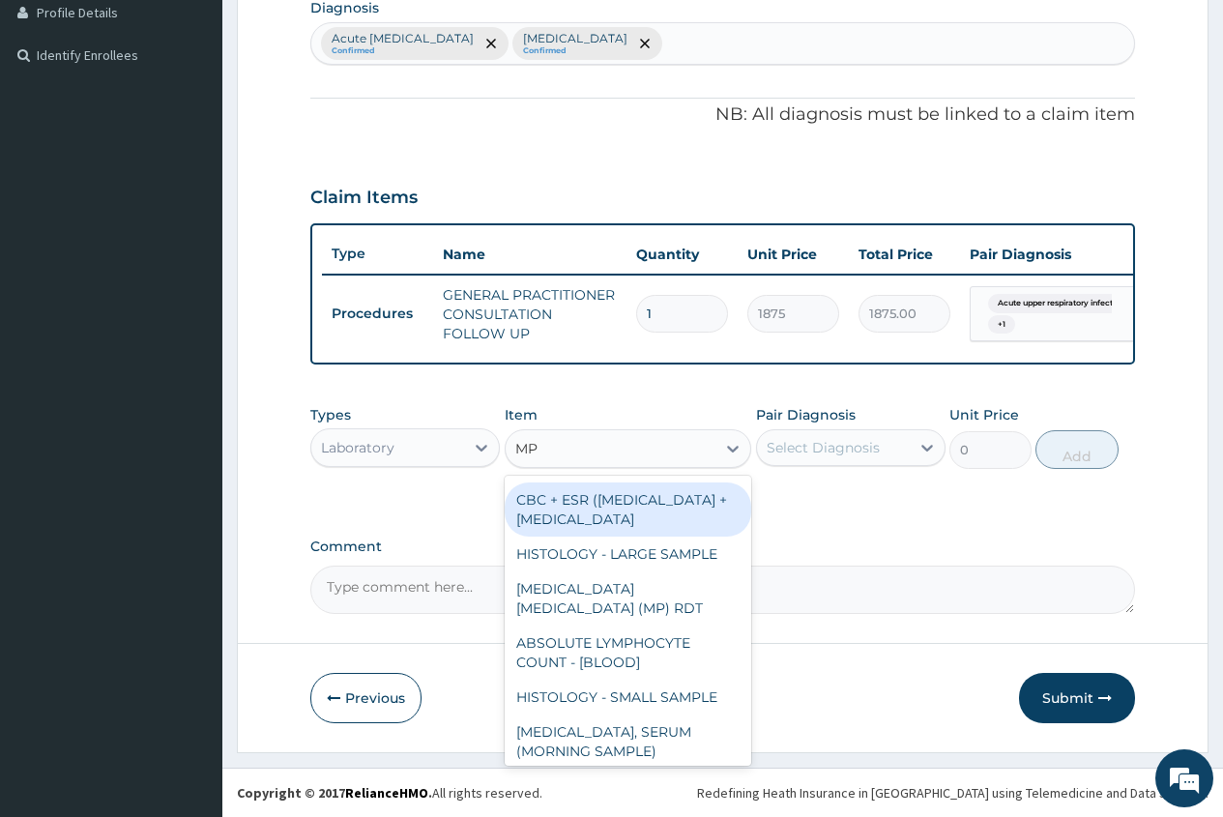
scroll to position [193, 0]
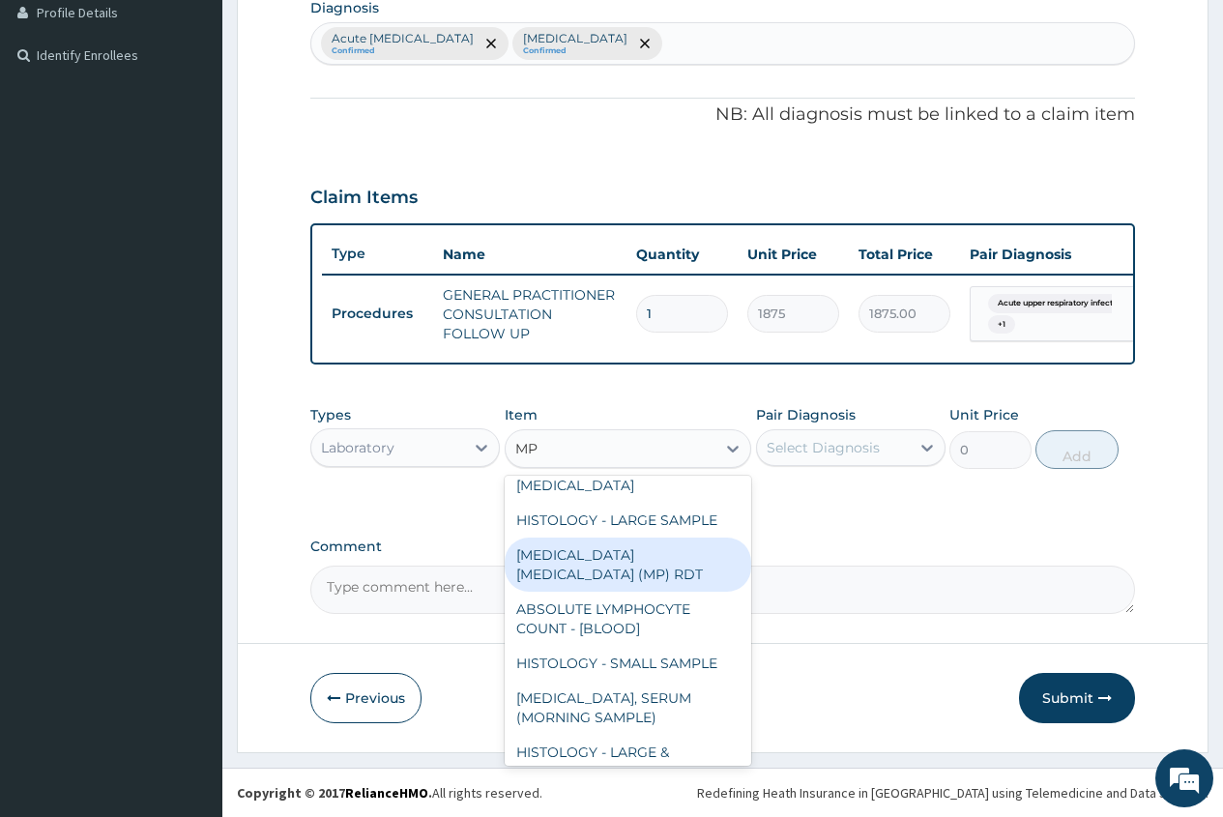
click at [631, 592] on div "MALARIA PARASITE (MP) RDT" at bounding box center [629, 565] width 248 height 54
type input "2000"
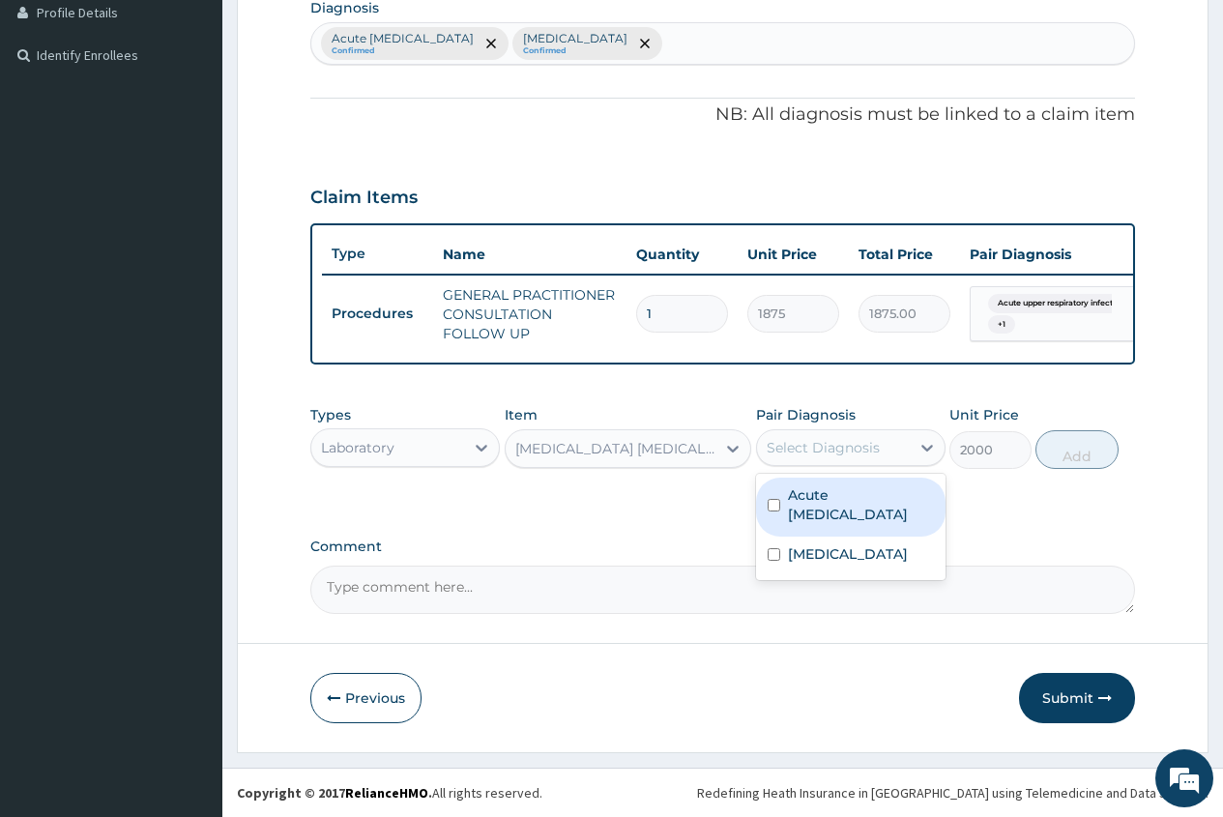
click at [835, 456] on div "Select Diagnosis" at bounding box center [823, 447] width 113 height 19
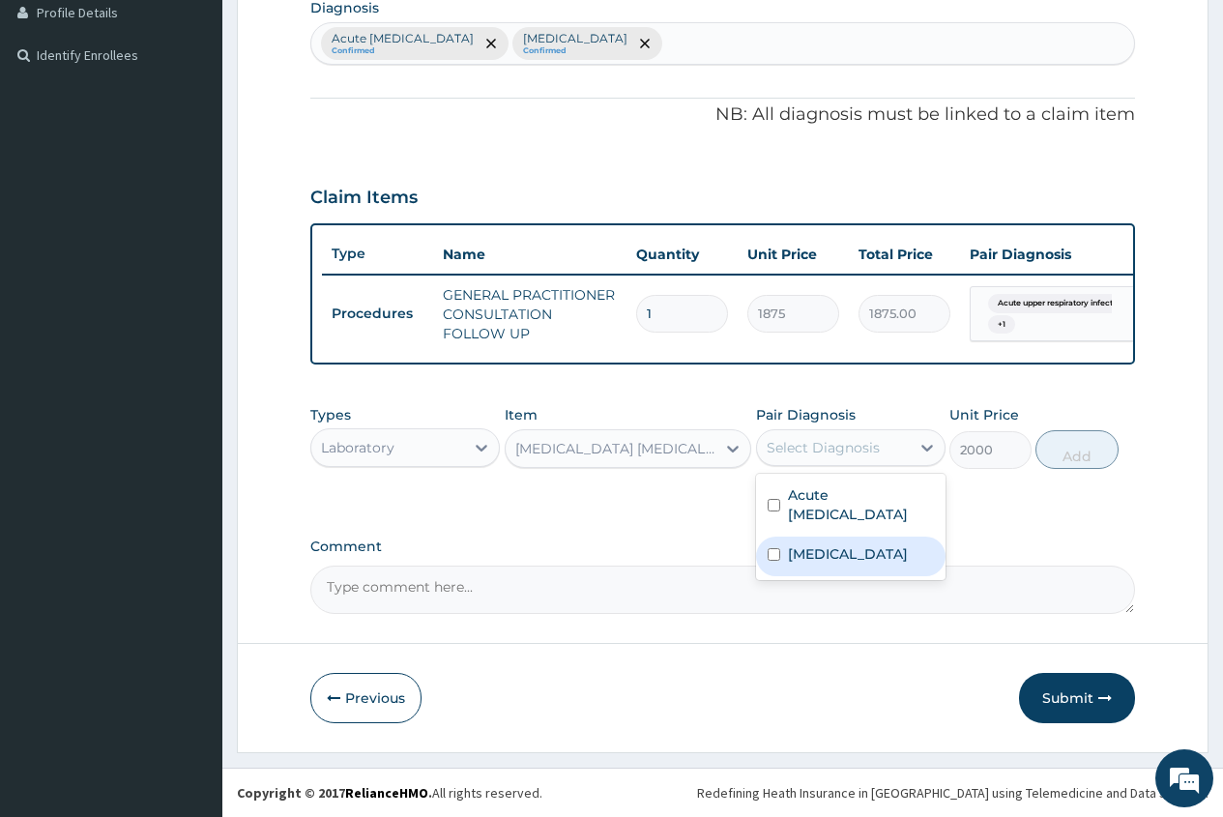
click at [808, 546] on label "Falciparum malaria" at bounding box center [848, 554] width 120 height 19
checkbox input "true"
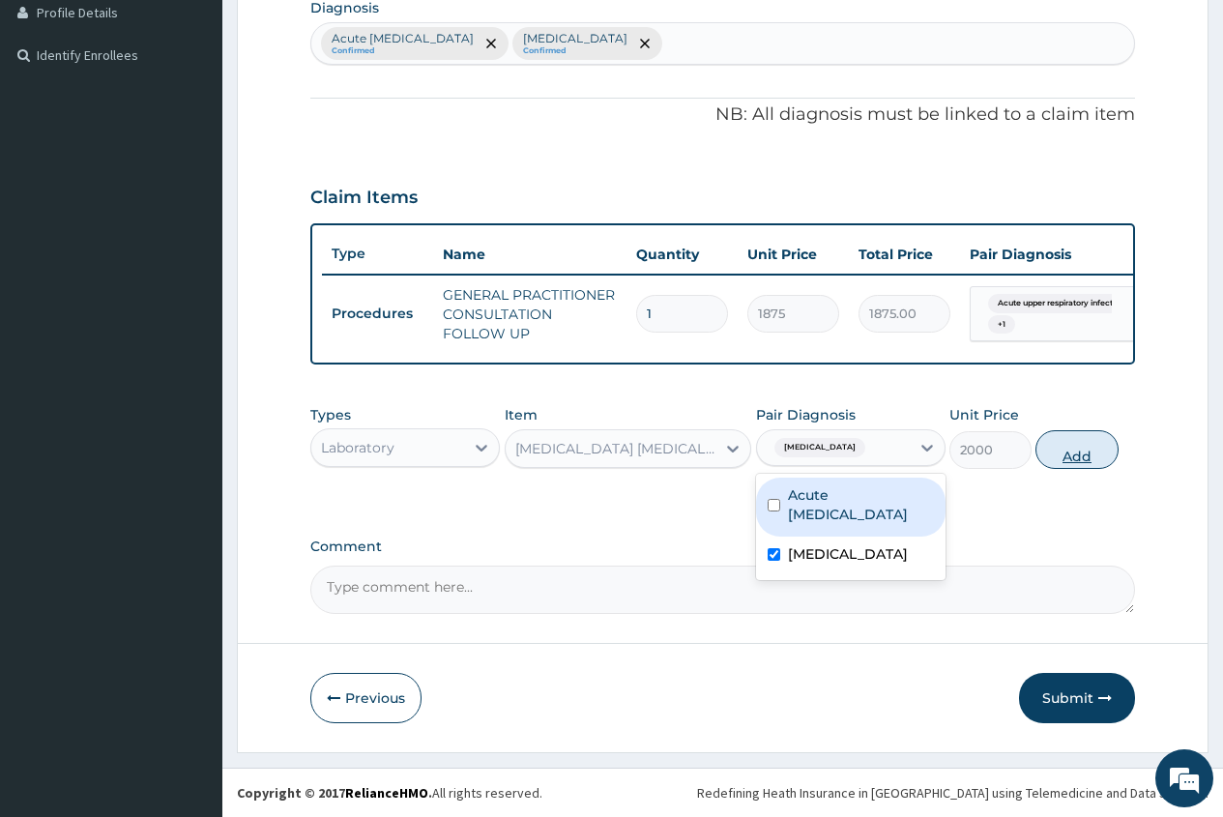
click at [1071, 454] on button "Add" at bounding box center [1077, 449] width 82 height 39
click at [1071, 454] on div "PA Code / Prescription Code Enter Code(Secondary Care Only) Encounter Date 13-0…" at bounding box center [722, 152] width 825 height 926
type input "0"
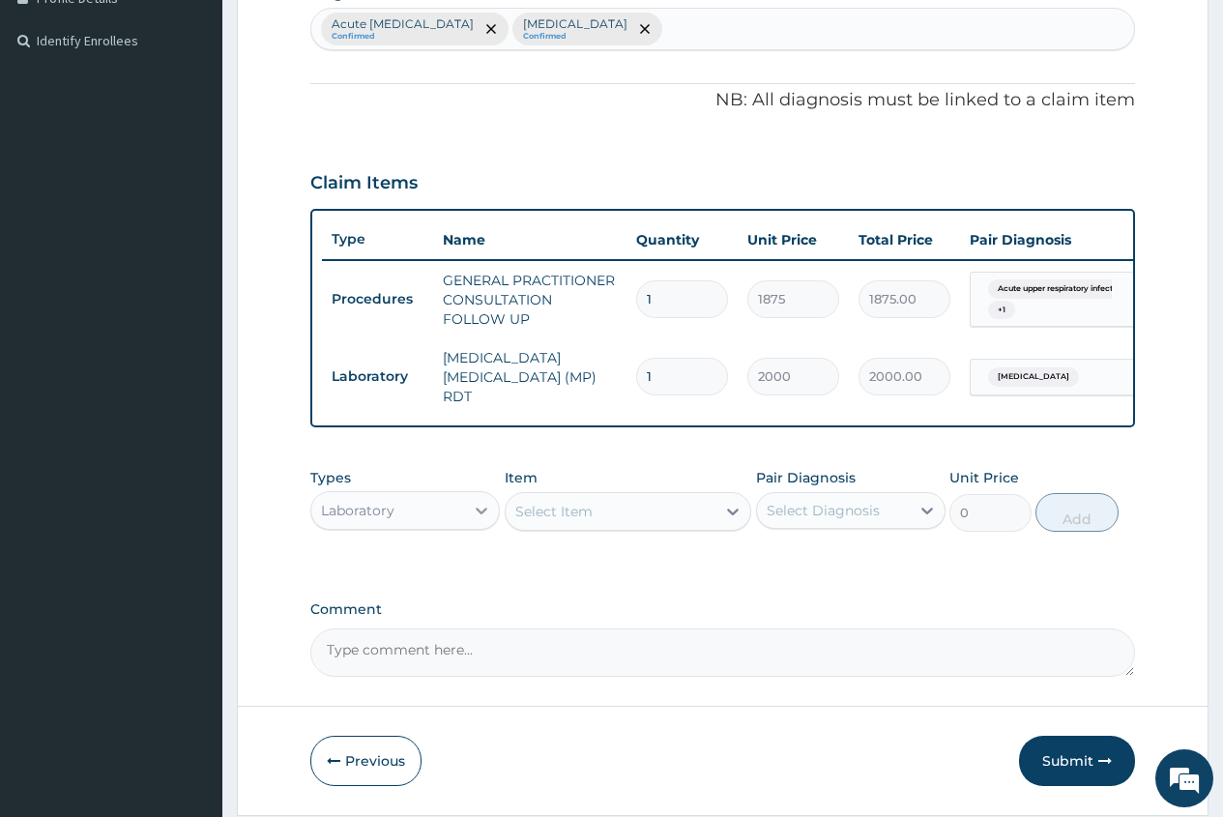
click at [477, 507] on icon at bounding box center [481, 510] width 19 height 19
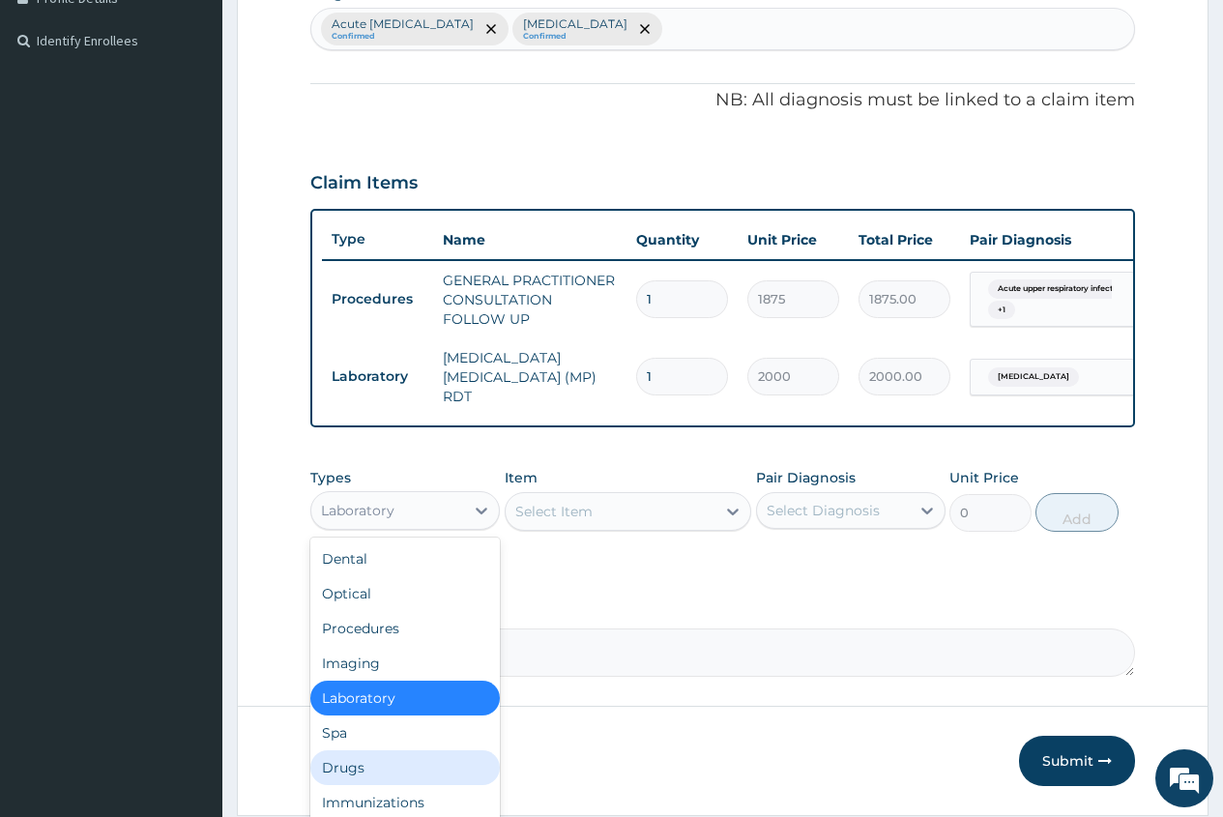
click at [382, 775] on div "Drugs" at bounding box center [405, 768] width 190 height 35
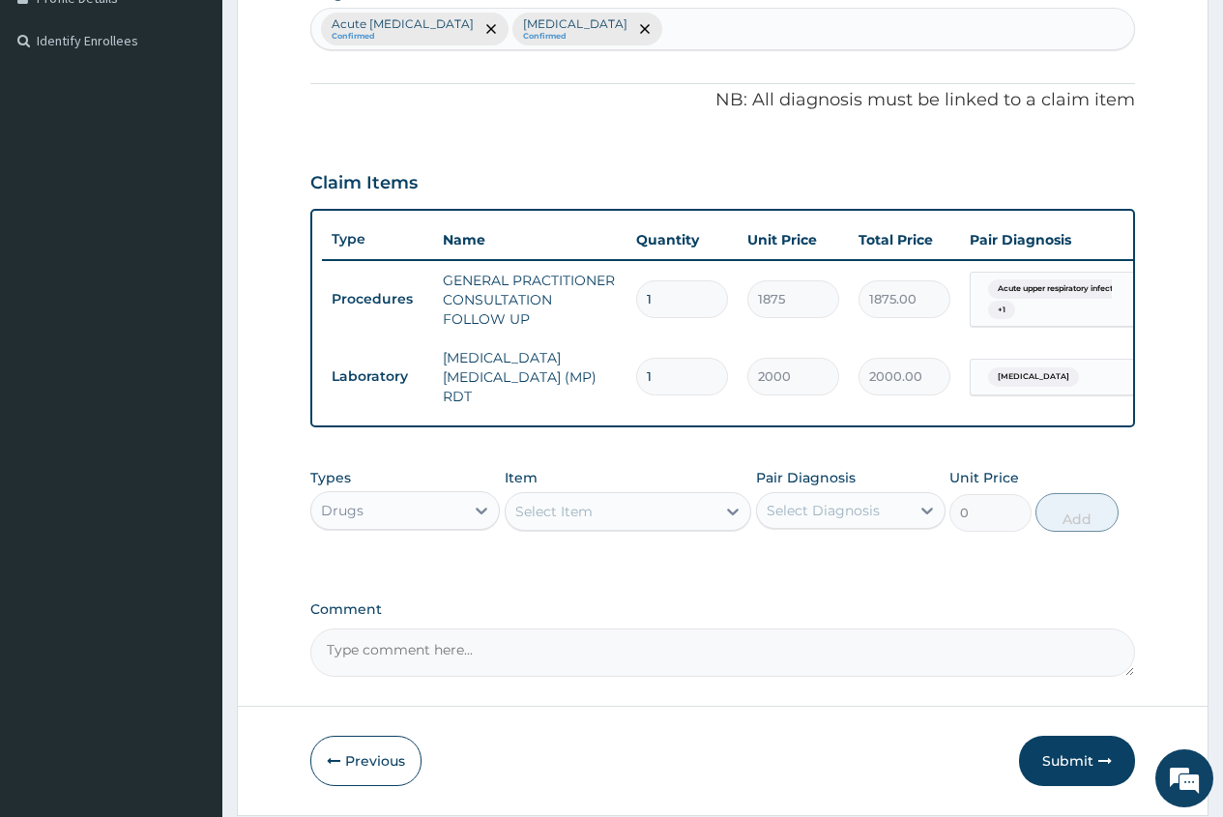
click at [523, 516] on div "Select Item" at bounding box center [554, 511] width 77 height 19
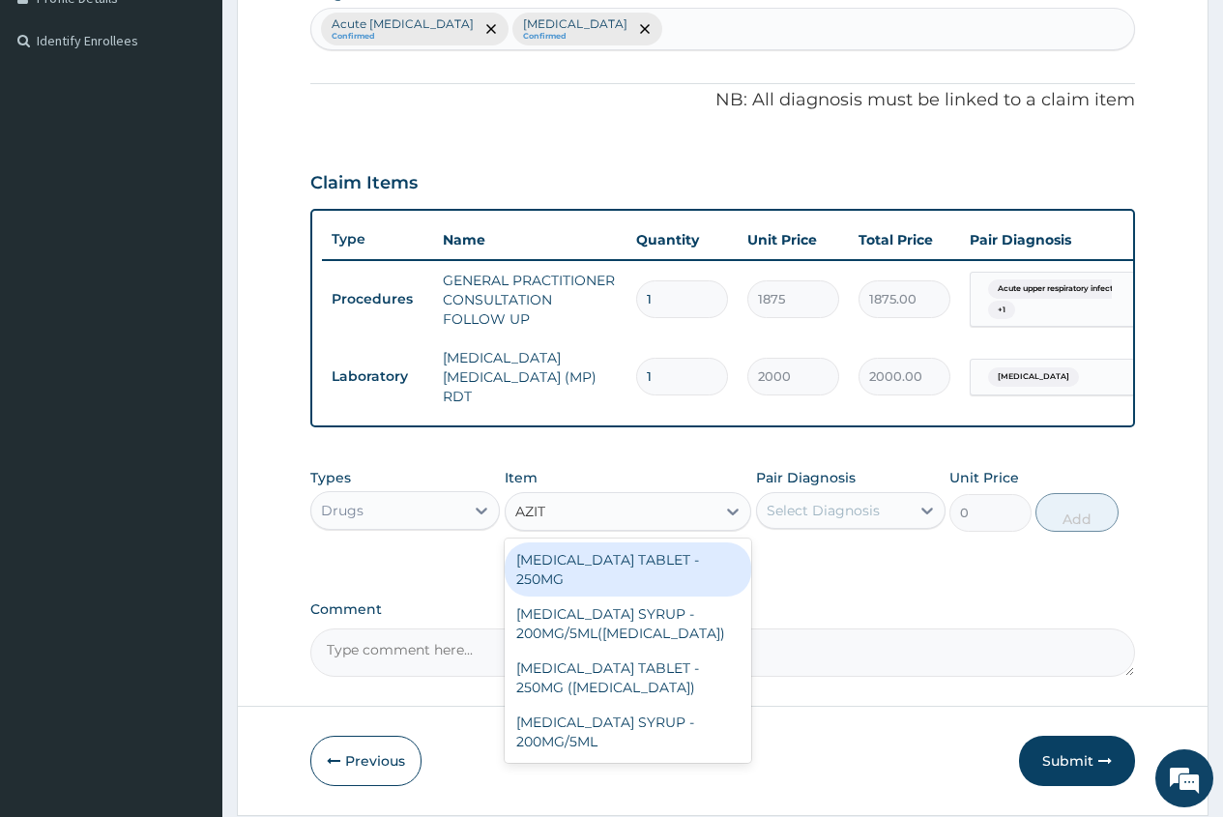
type input "AZITH"
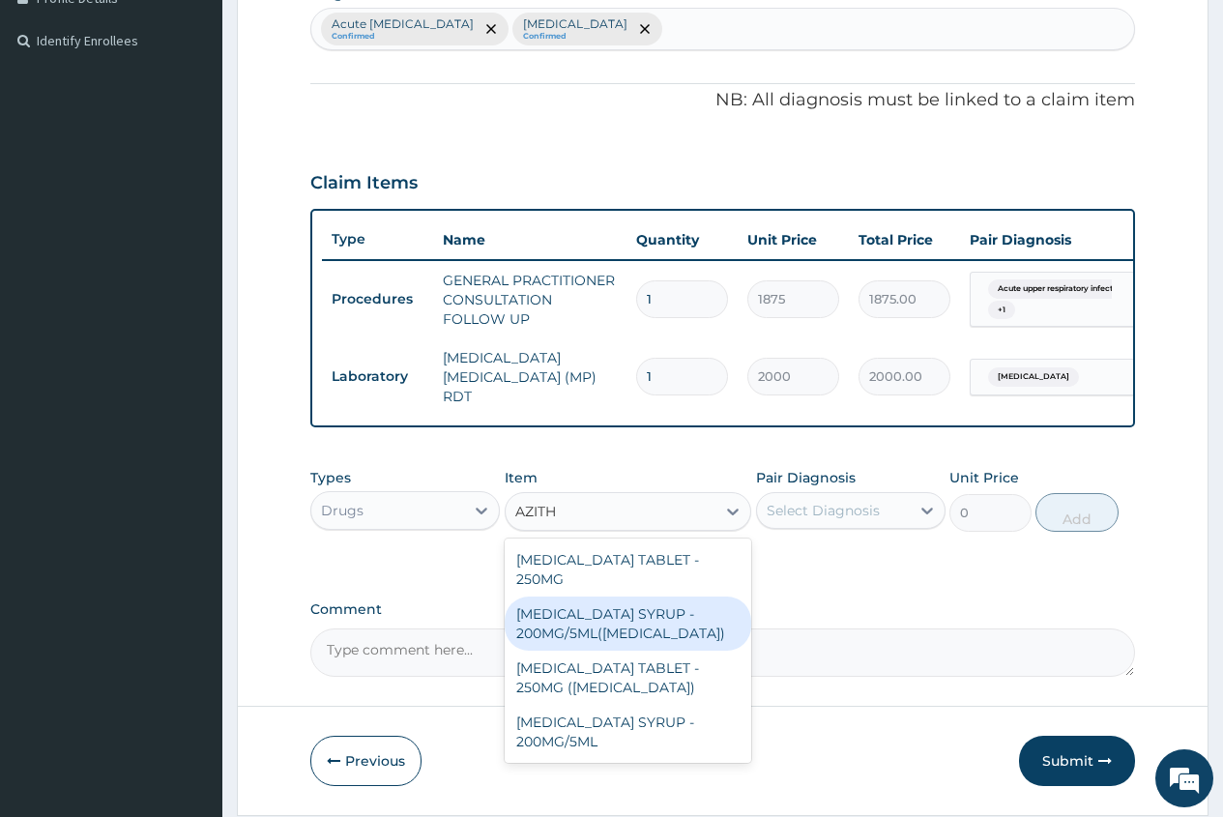
click at [704, 607] on div "AZITHROMYCIN SYRUP - 200MG/5ML(ZITHROMAX)" at bounding box center [629, 624] width 248 height 54
type input "5600"
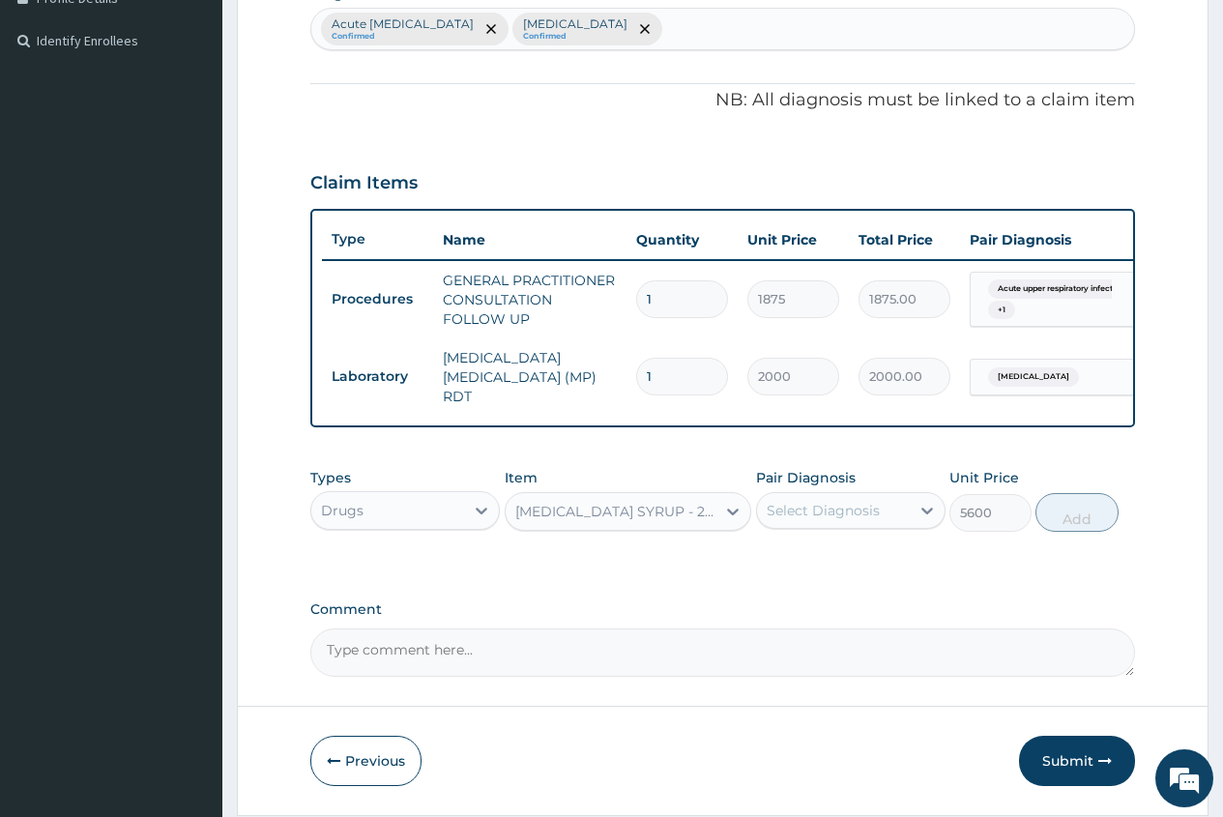
click at [671, 516] on div "AZITHROMYCIN SYRUP - 200MG/5ML(ZITHROMAX)" at bounding box center [617, 511] width 203 height 19
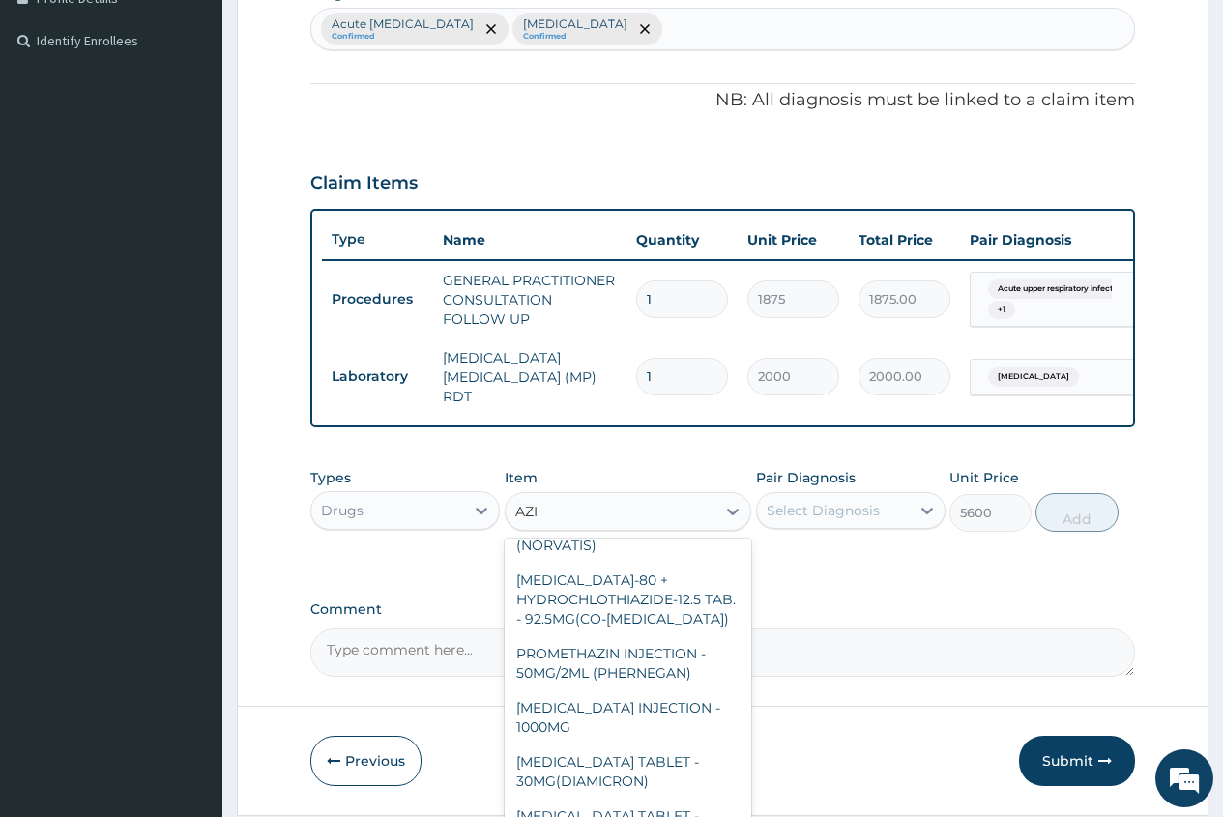
scroll to position [0, 0]
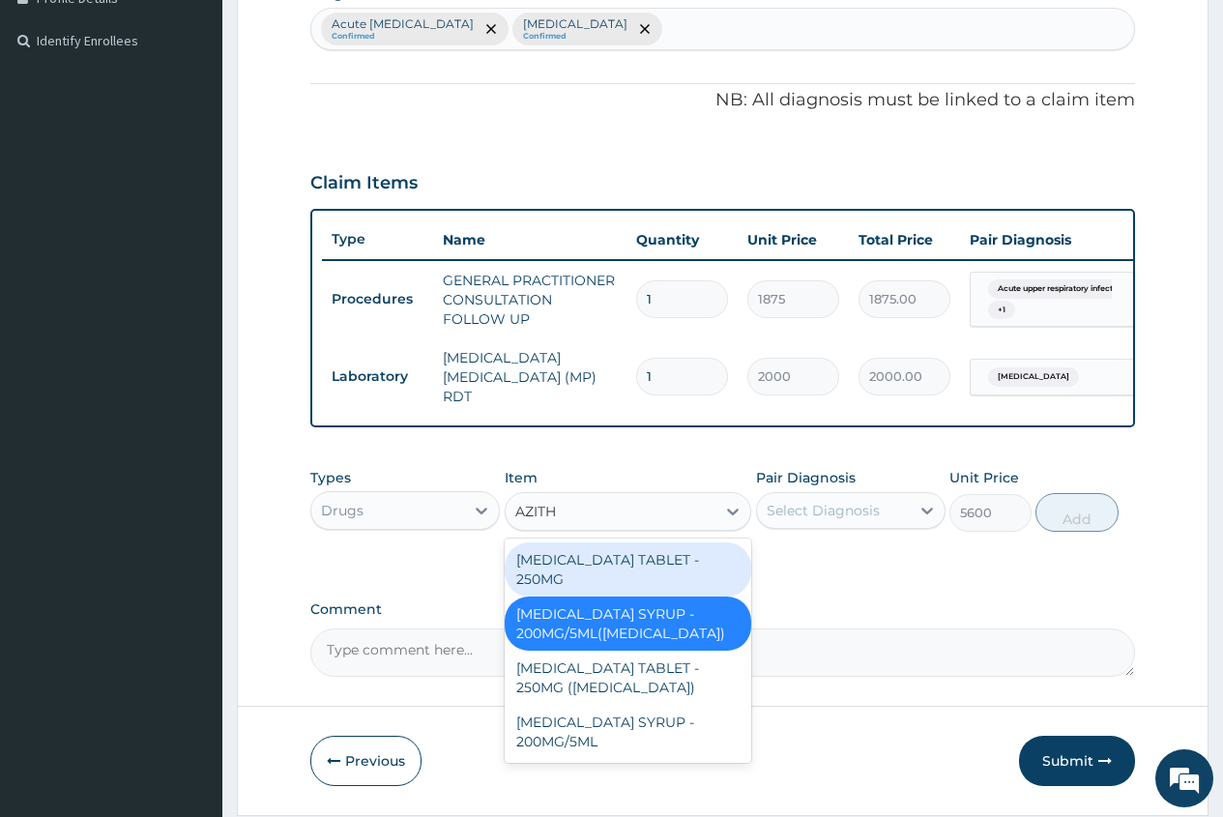
type input "AZITHR"
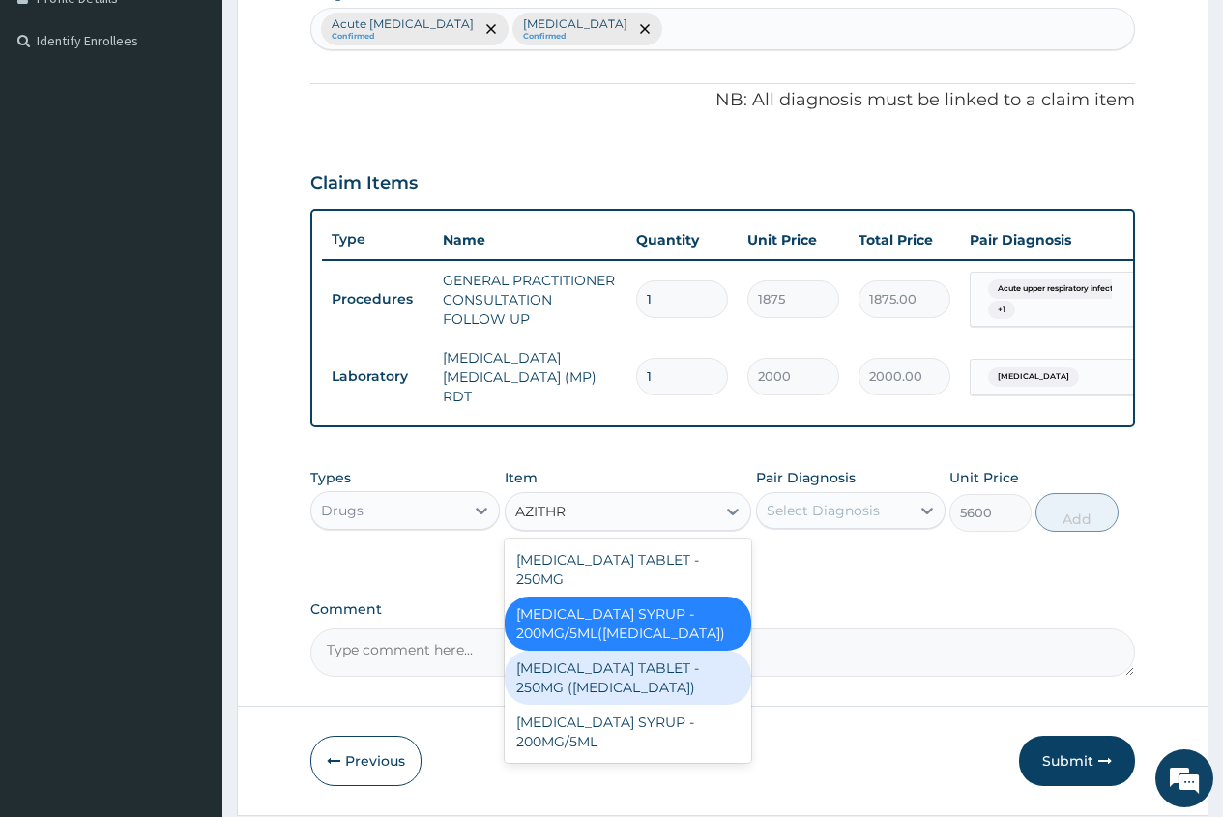
click at [600, 673] on div "AZITHROMYCIN TABLET - 250MG (ZITHROMAX)" at bounding box center [629, 678] width 248 height 54
type input "1959.9999999999998"
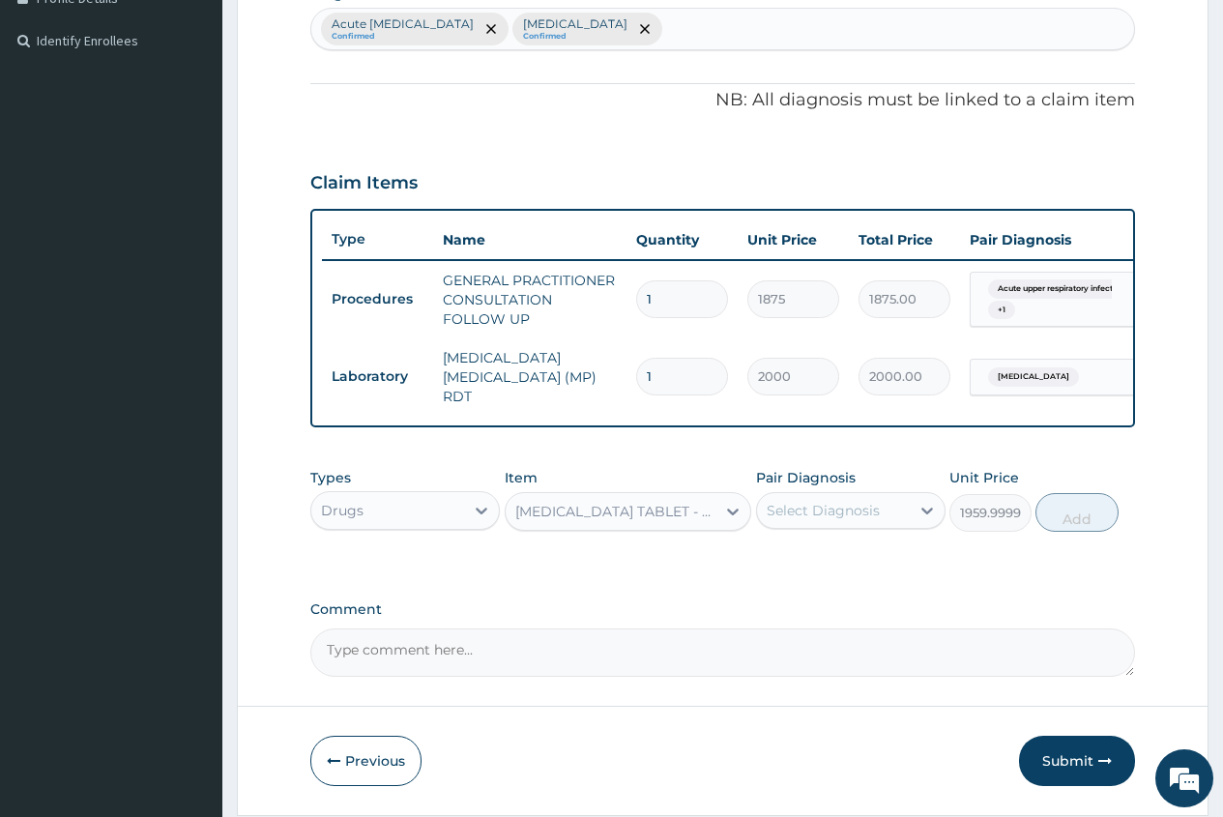
click at [692, 514] on div "AZITHROMYCIN TABLET - 250MG (ZITHROMAX)" at bounding box center [617, 511] width 203 height 19
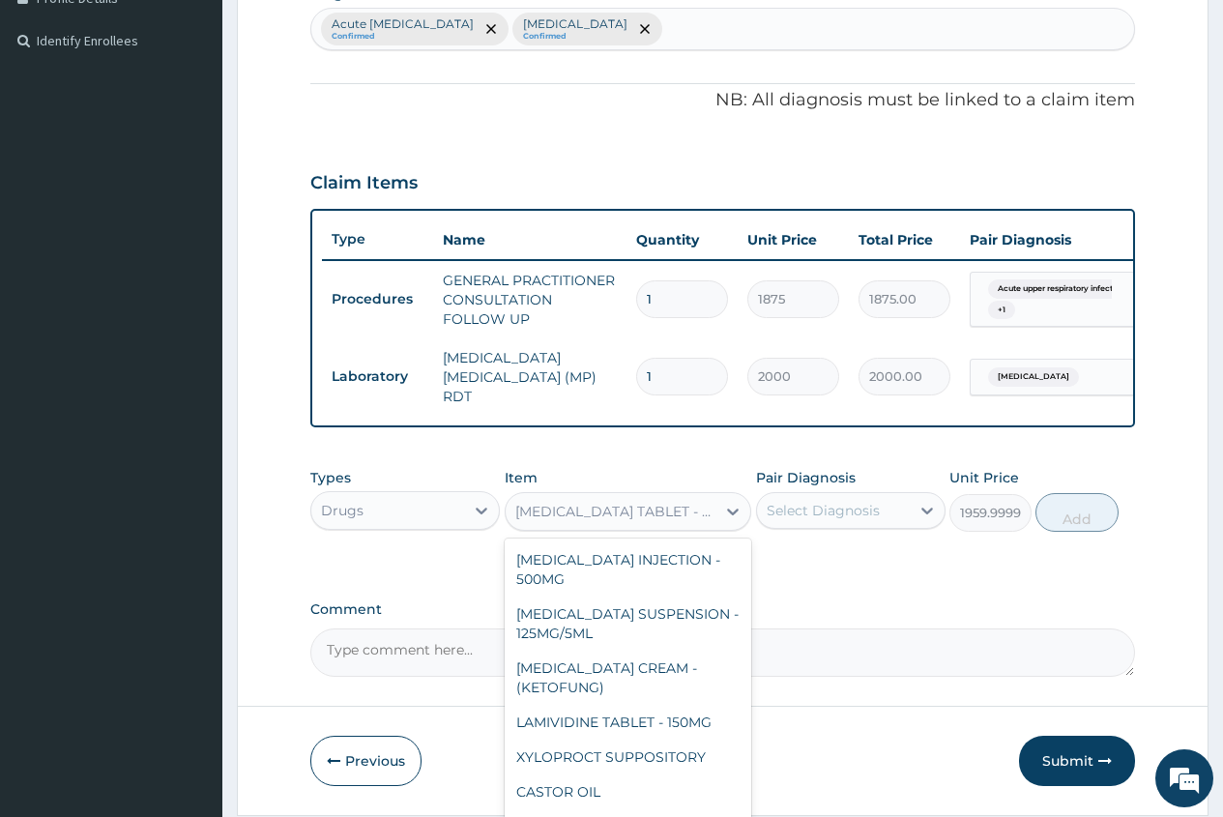
scroll to position [17339, 0]
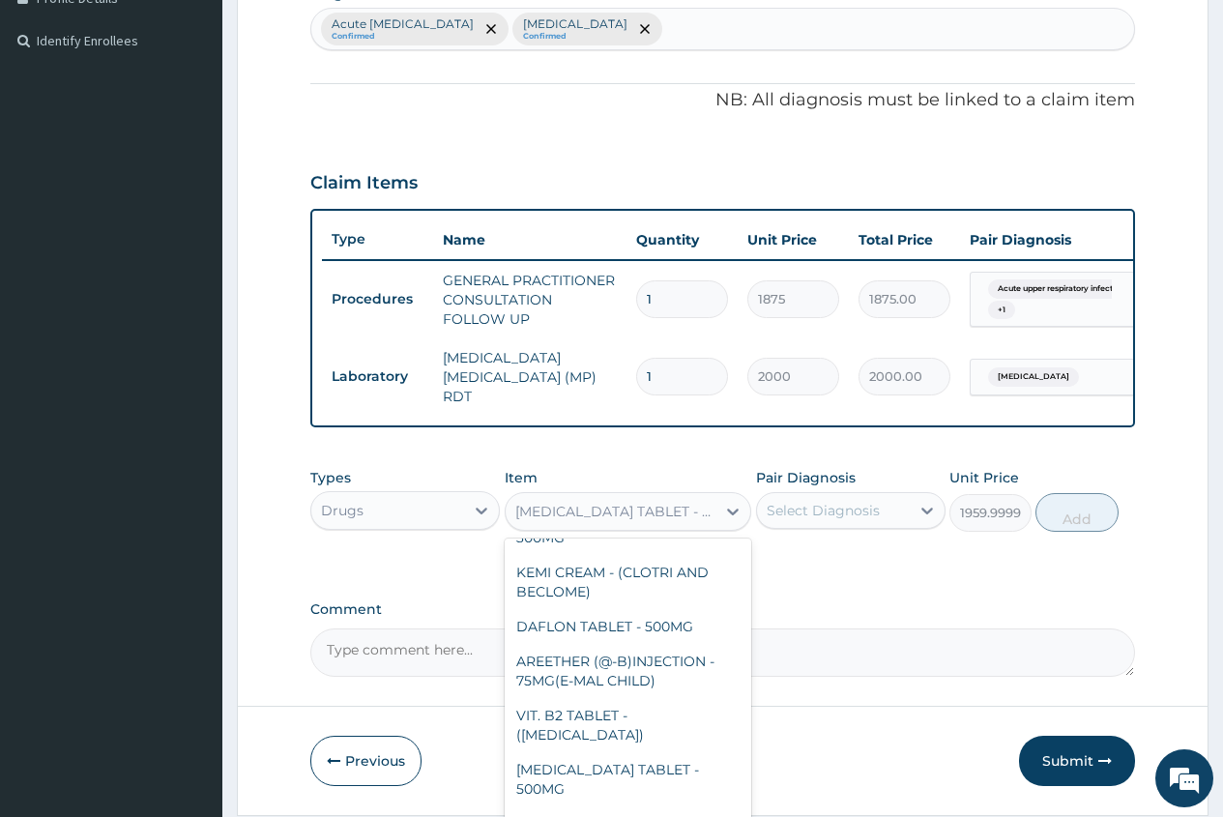
click at [805, 519] on div "Select Diagnosis" at bounding box center [823, 510] width 113 height 19
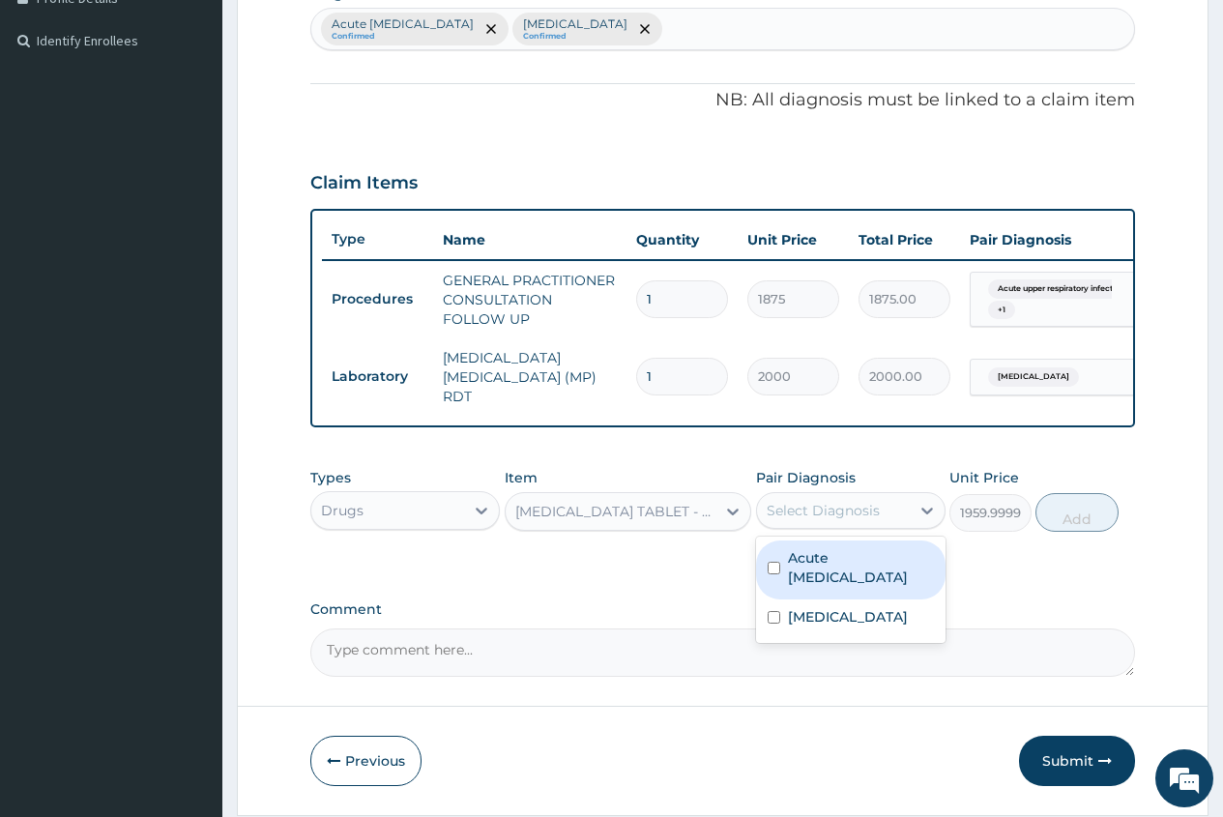
click at [870, 583] on label "Acute upper respiratory infection" at bounding box center [861, 567] width 146 height 39
checkbox input "true"
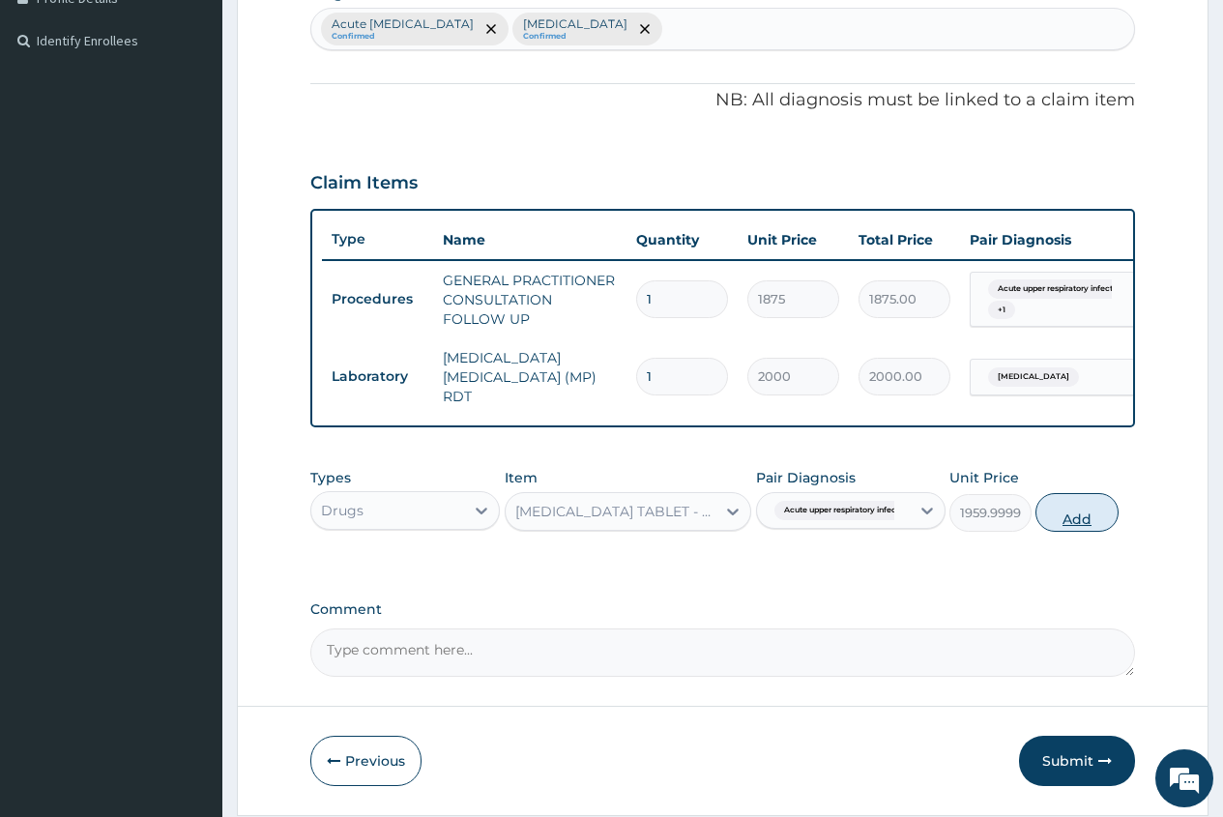
click at [1086, 524] on button "Add" at bounding box center [1077, 512] width 82 height 39
type input "0"
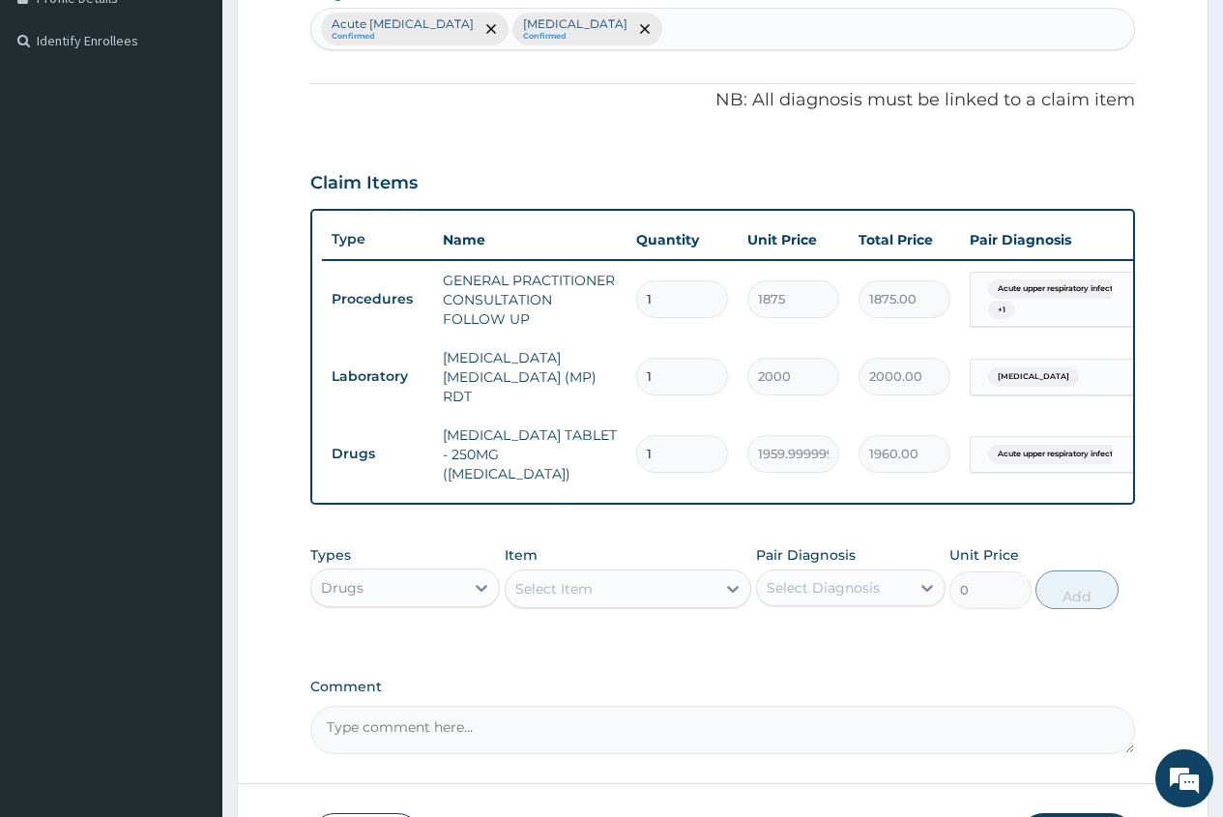
type input "0.00"
type input "5"
type input "9800.00"
type input "0.00"
type input "5"
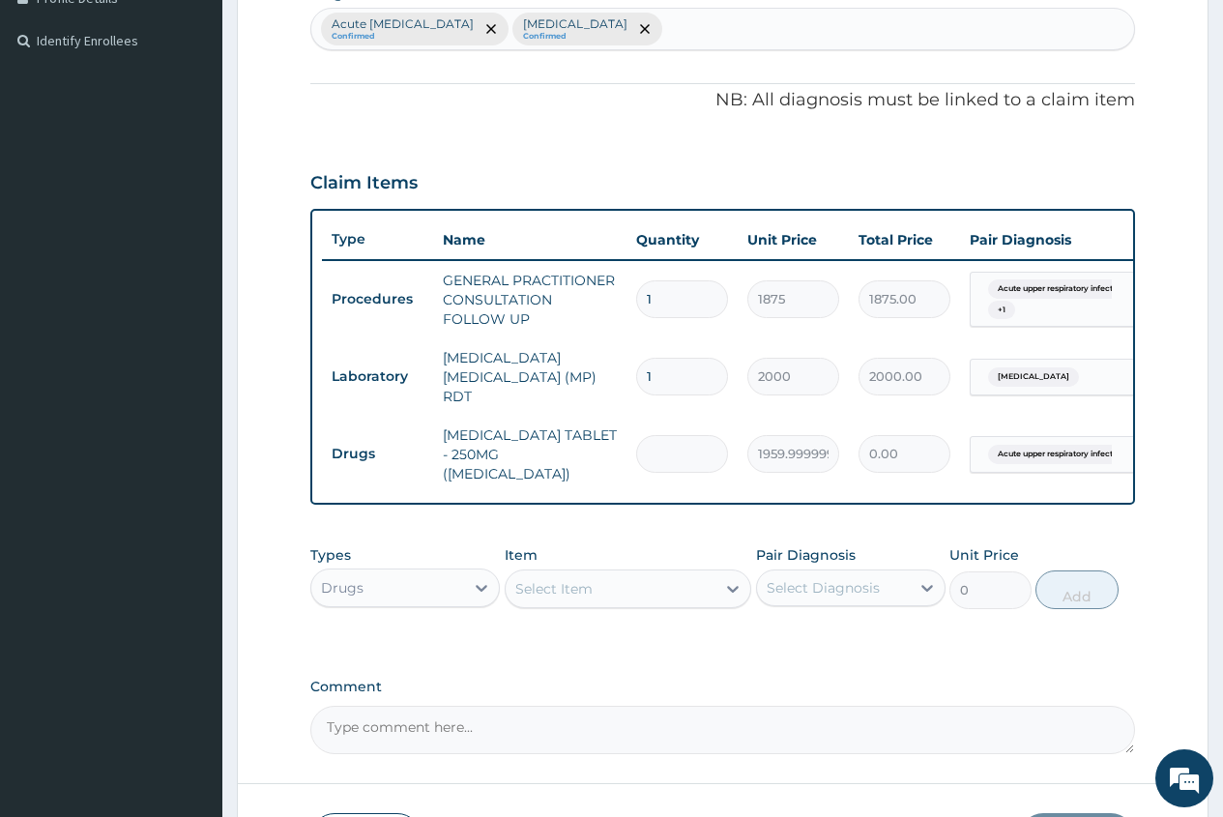
type input "9800.00"
type input "5"
click at [530, 579] on div "Select Item" at bounding box center [554, 588] width 77 height 19
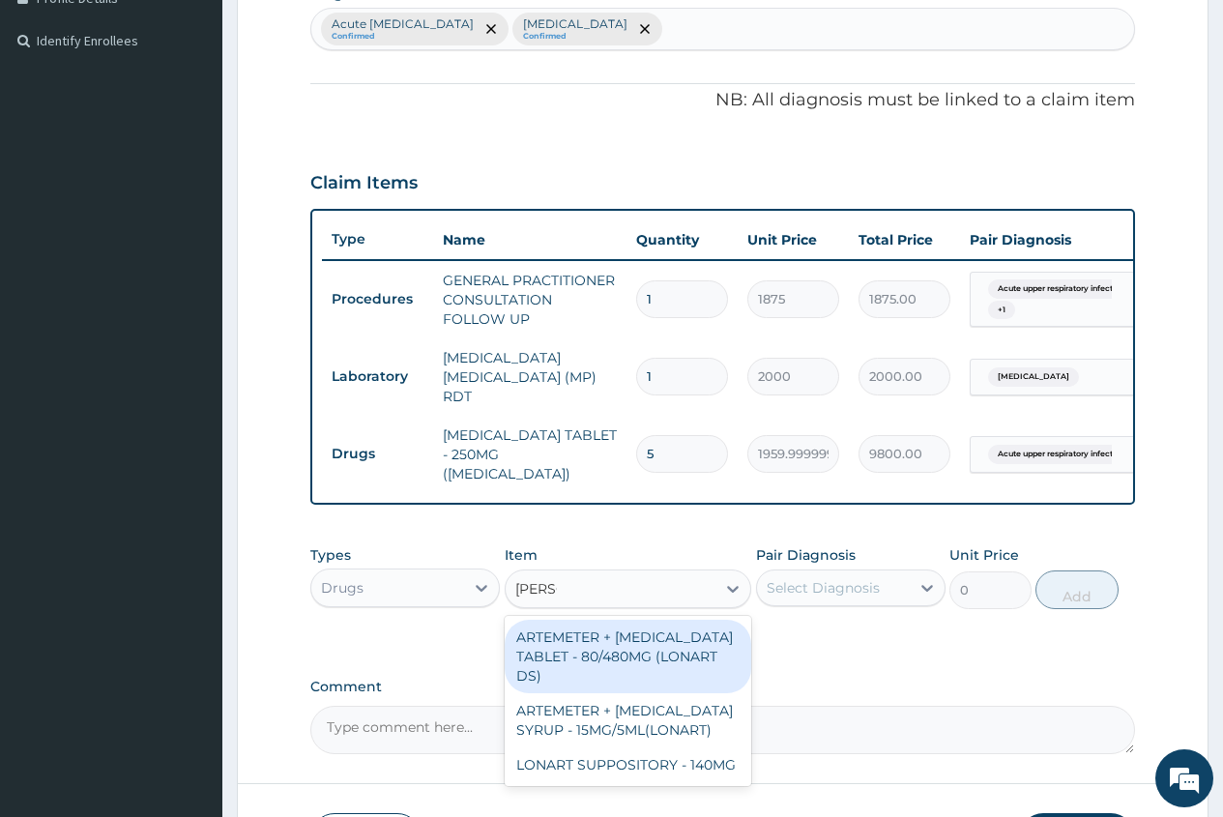
type input "LONAR"
click at [603, 649] on div "ARTEMETER + LUMEFANTRINE TABLET - 80/480MG (LONART DS)" at bounding box center [629, 657] width 248 height 74
type input "588"
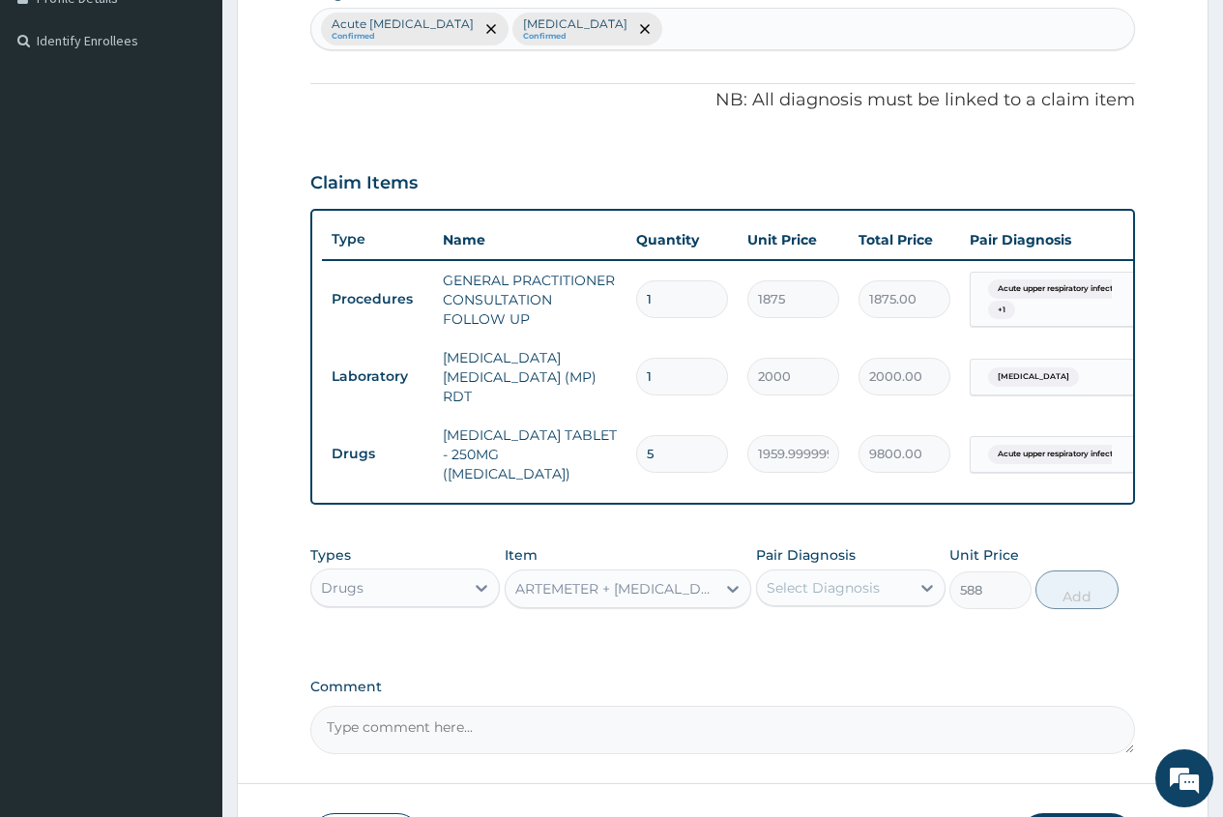
click at [896, 576] on div "Select Diagnosis" at bounding box center [833, 588] width 153 height 31
click at [837, 694] on label "Falciparum malaria" at bounding box center [848, 694] width 120 height 19
checkbox input "true"
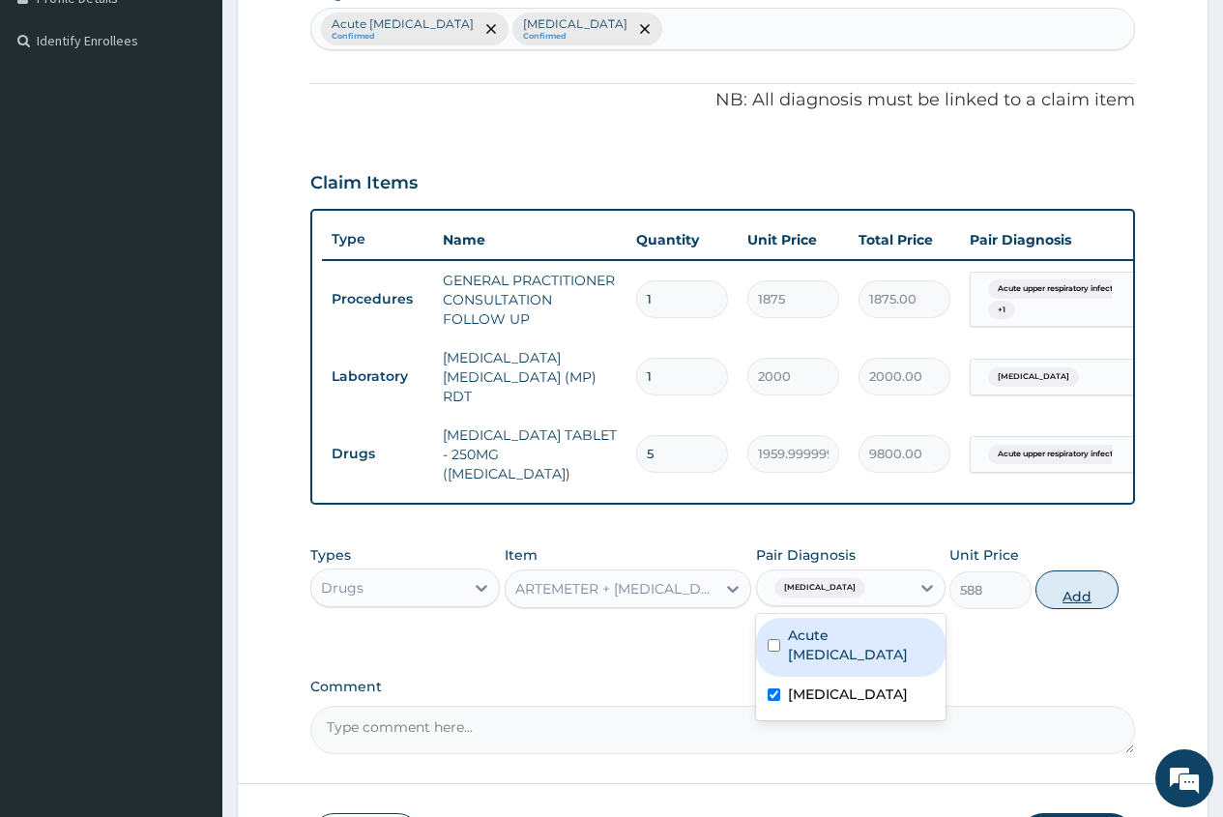
click at [1077, 591] on button "Add" at bounding box center [1077, 590] width 82 height 39
type input "0"
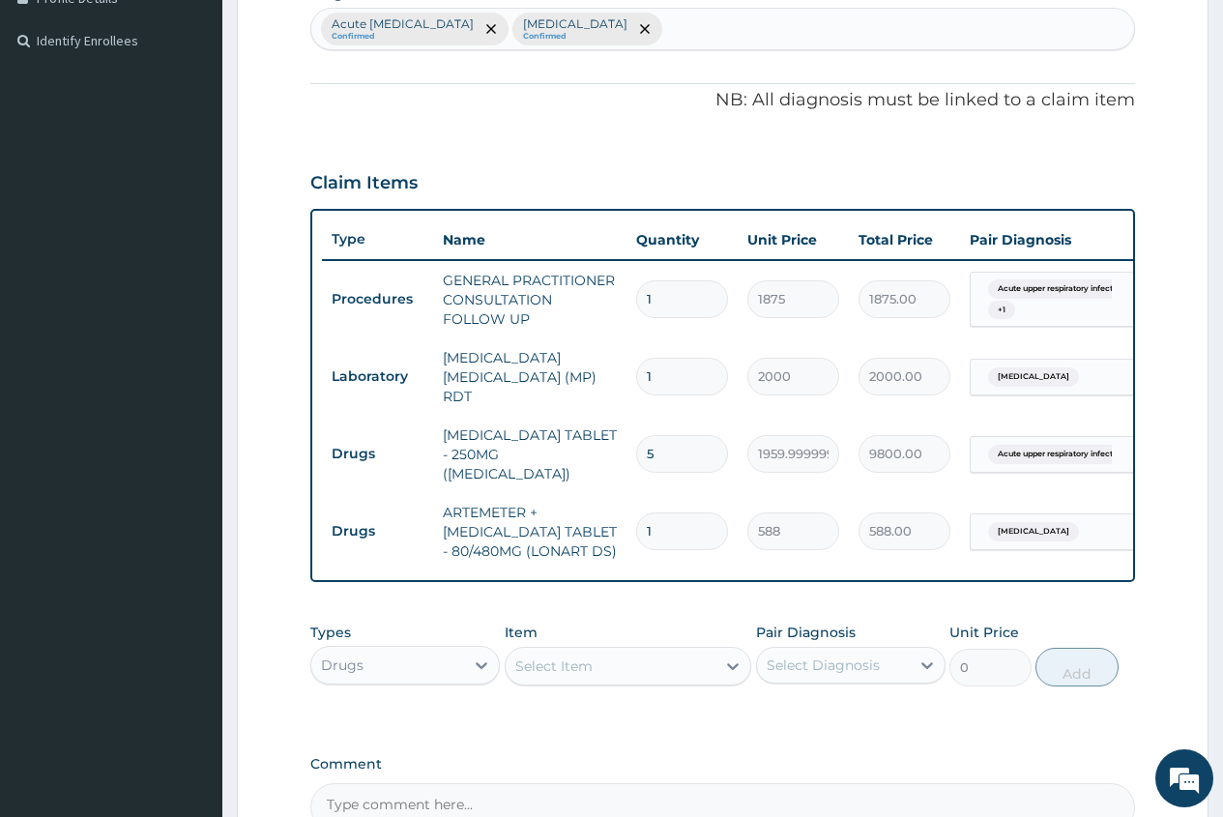
type input "0.00"
type input "6"
type input "3528.00"
type input "6"
click at [521, 657] on div "Select Item" at bounding box center [554, 666] width 77 height 19
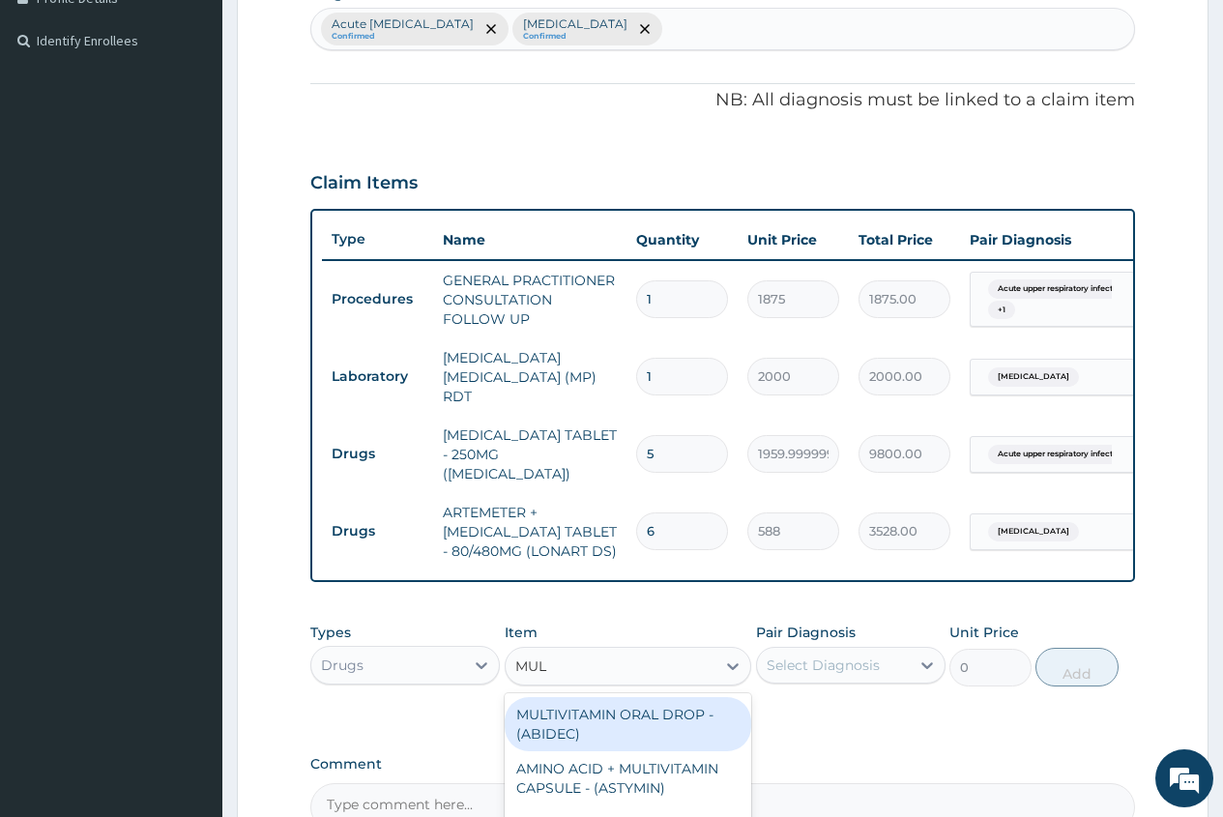
type input "MULT"
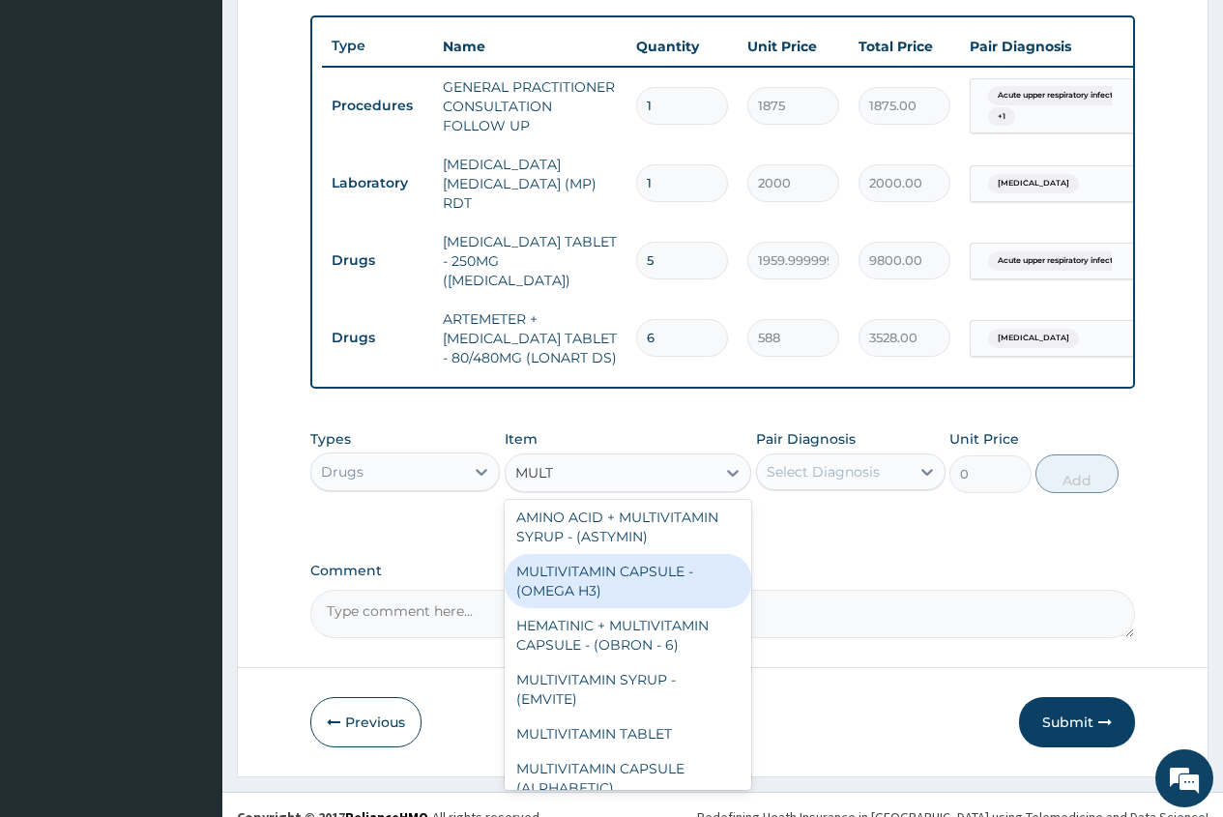
scroll to position [387, 0]
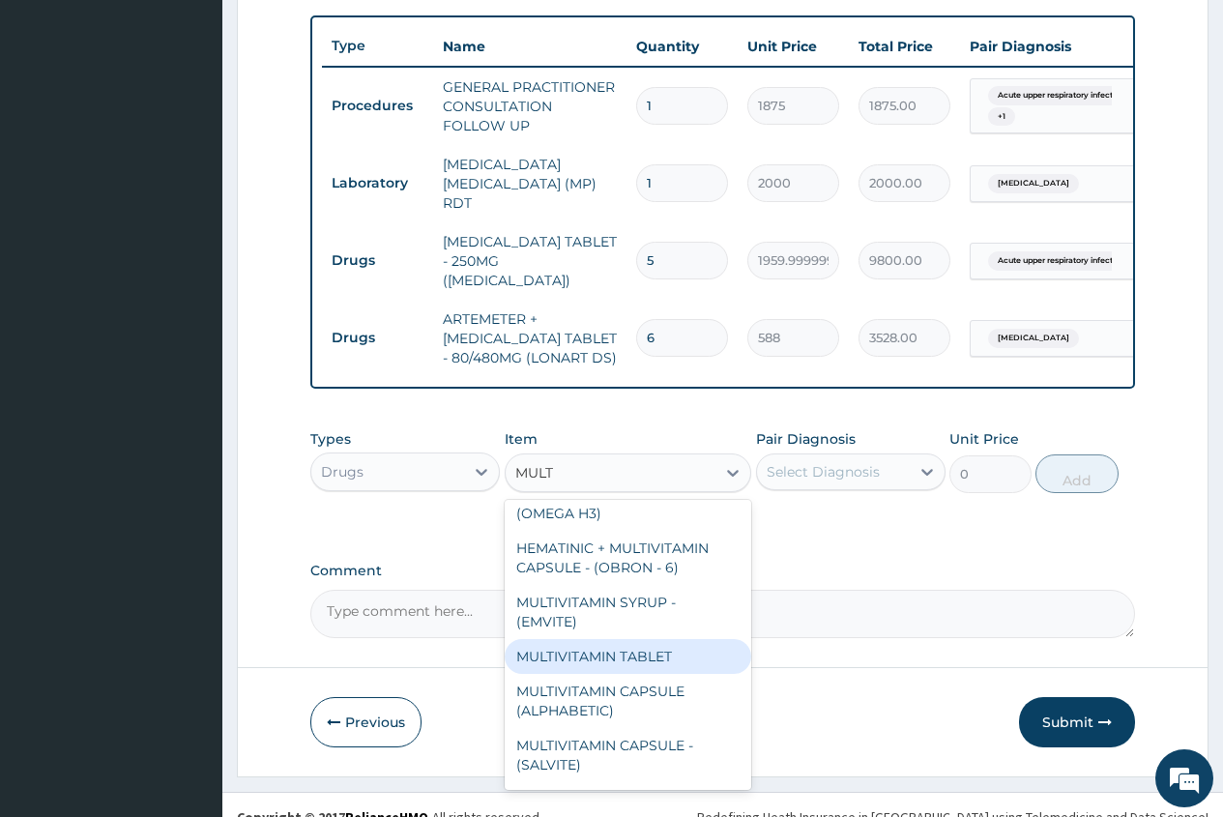
click at [674, 650] on div "MULTIVITAMIN TABLET" at bounding box center [629, 656] width 248 height 35
type input "84"
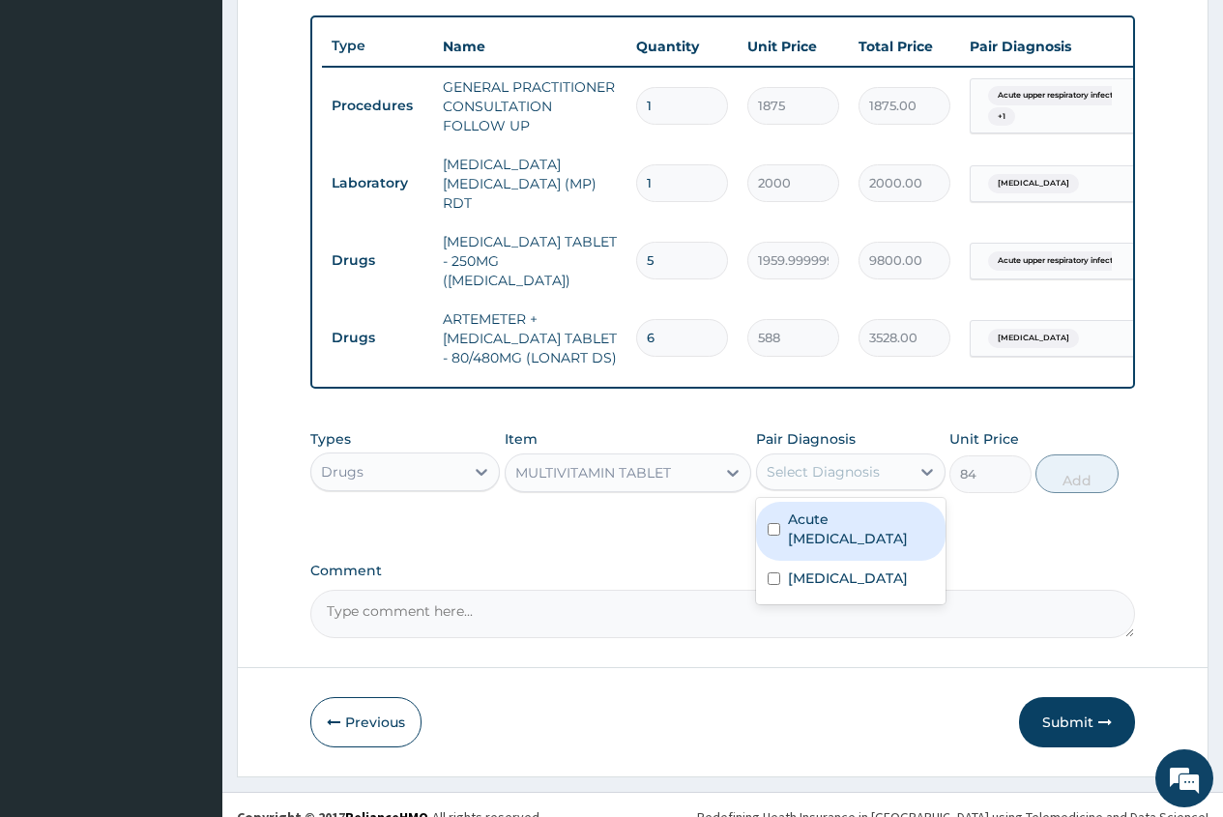
click at [883, 468] on div "Select Diagnosis" at bounding box center [833, 472] width 153 height 31
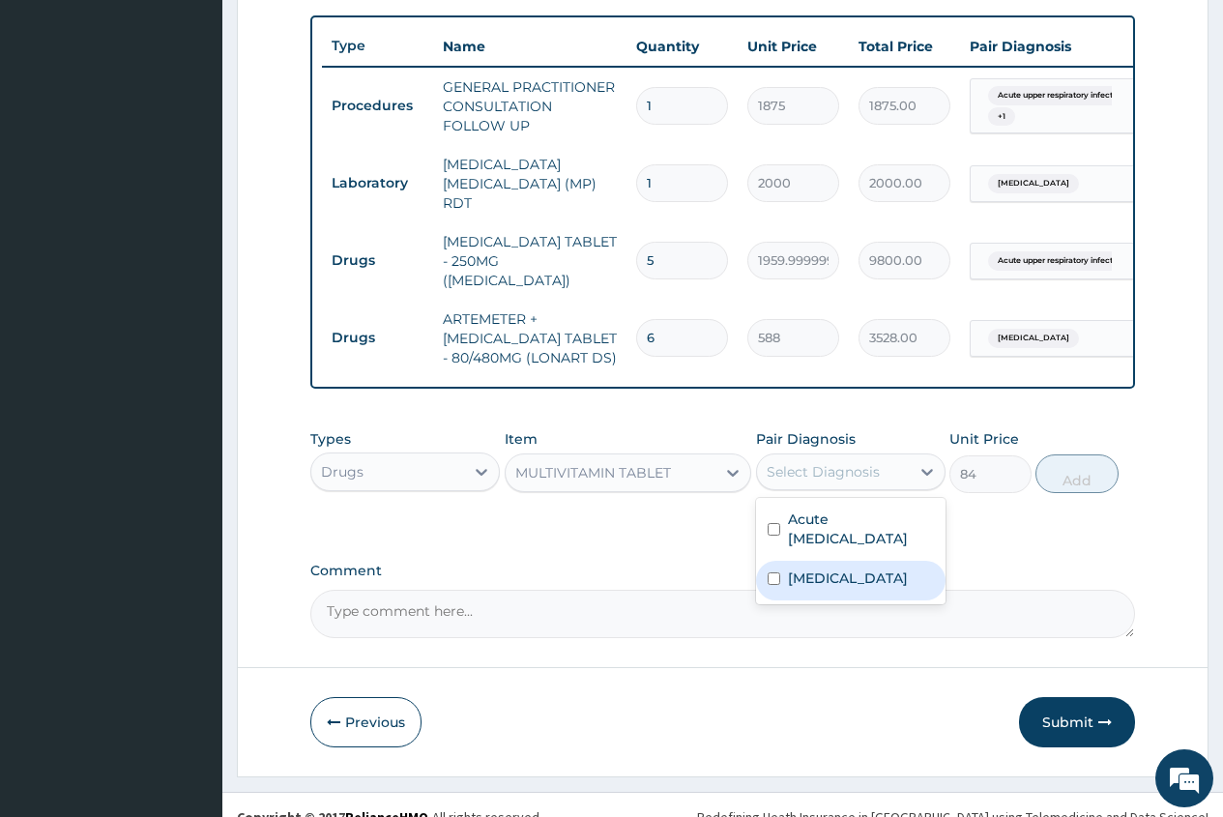
click at [843, 570] on label "Falciparum malaria" at bounding box center [848, 578] width 120 height 19
checkbox input "true"
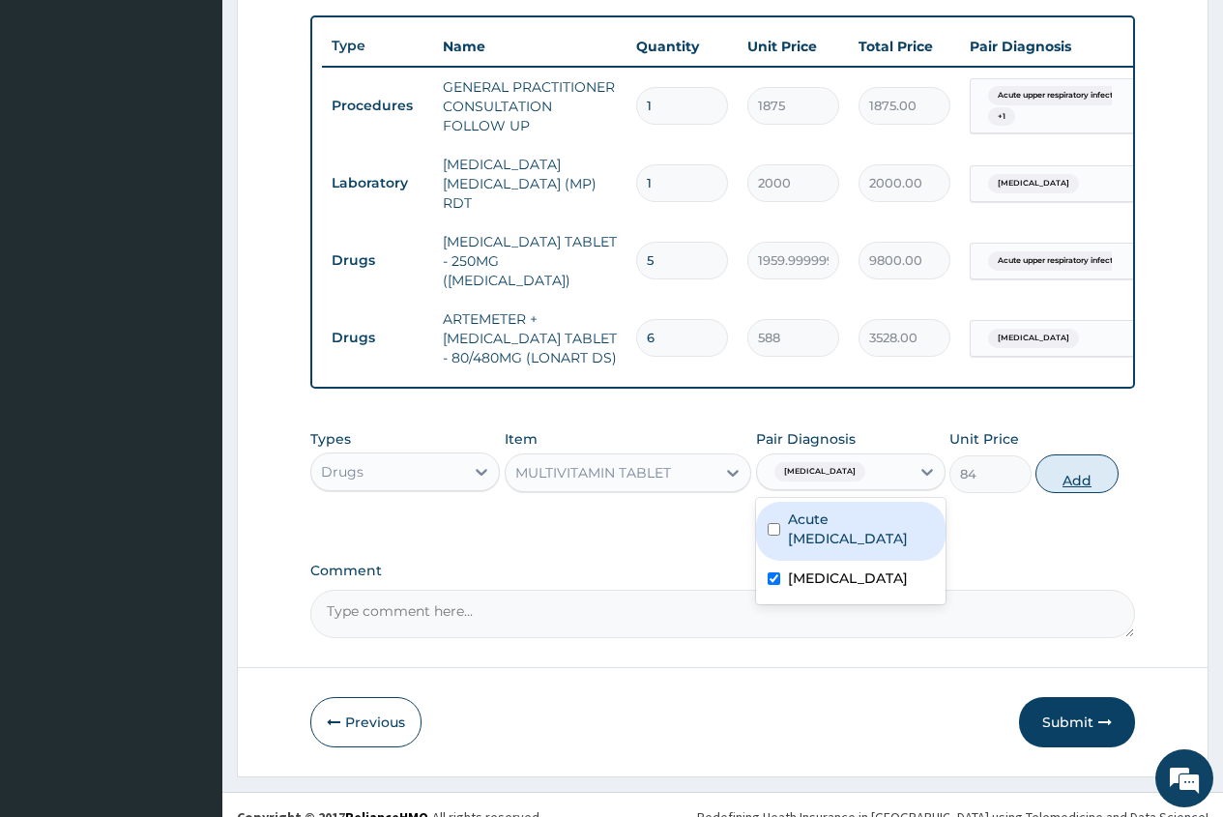
click at [1072, 472] on button "Add" at bounding box center [1077, 474] width 82 height 39
type input "0"
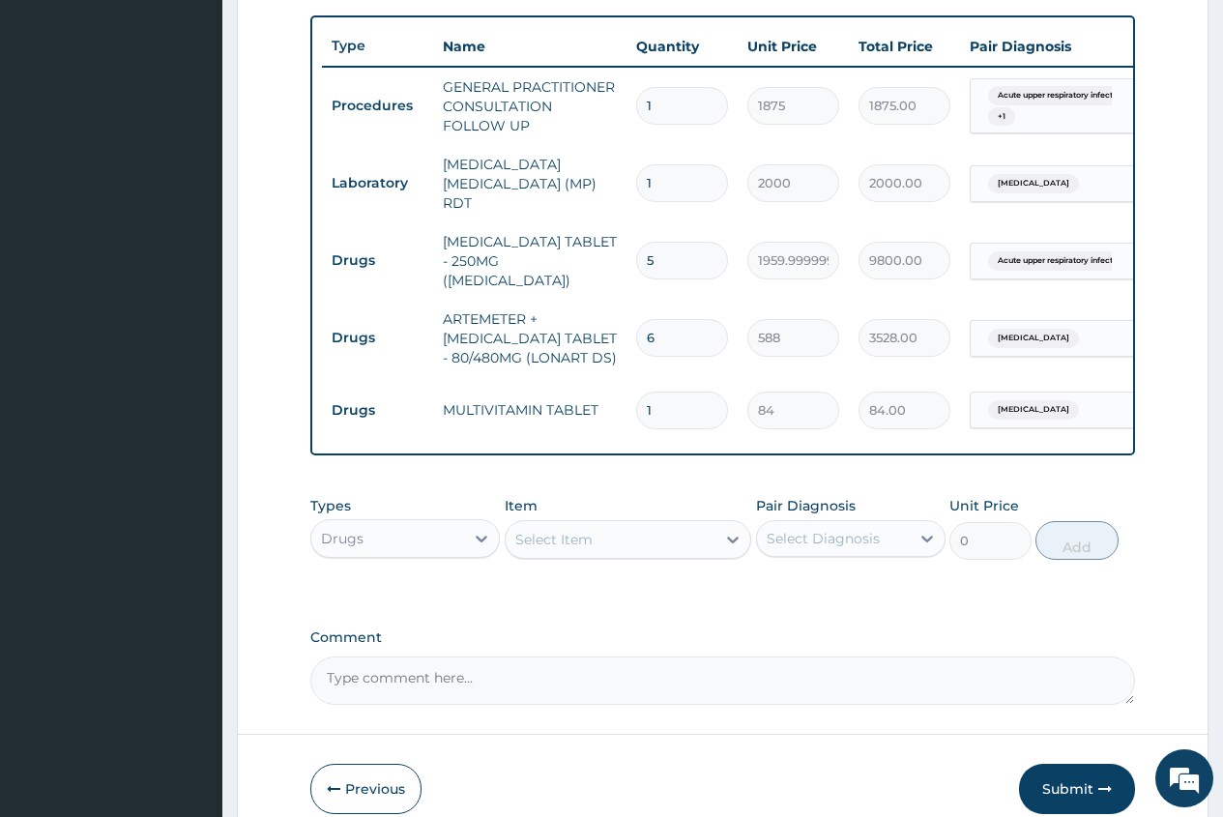
type input "0.00"
type input "7"
type input "588.00"
type input "7"
click at [568, 538] on div "Select Item" at bounding box center [554, 539] width 77 height 19
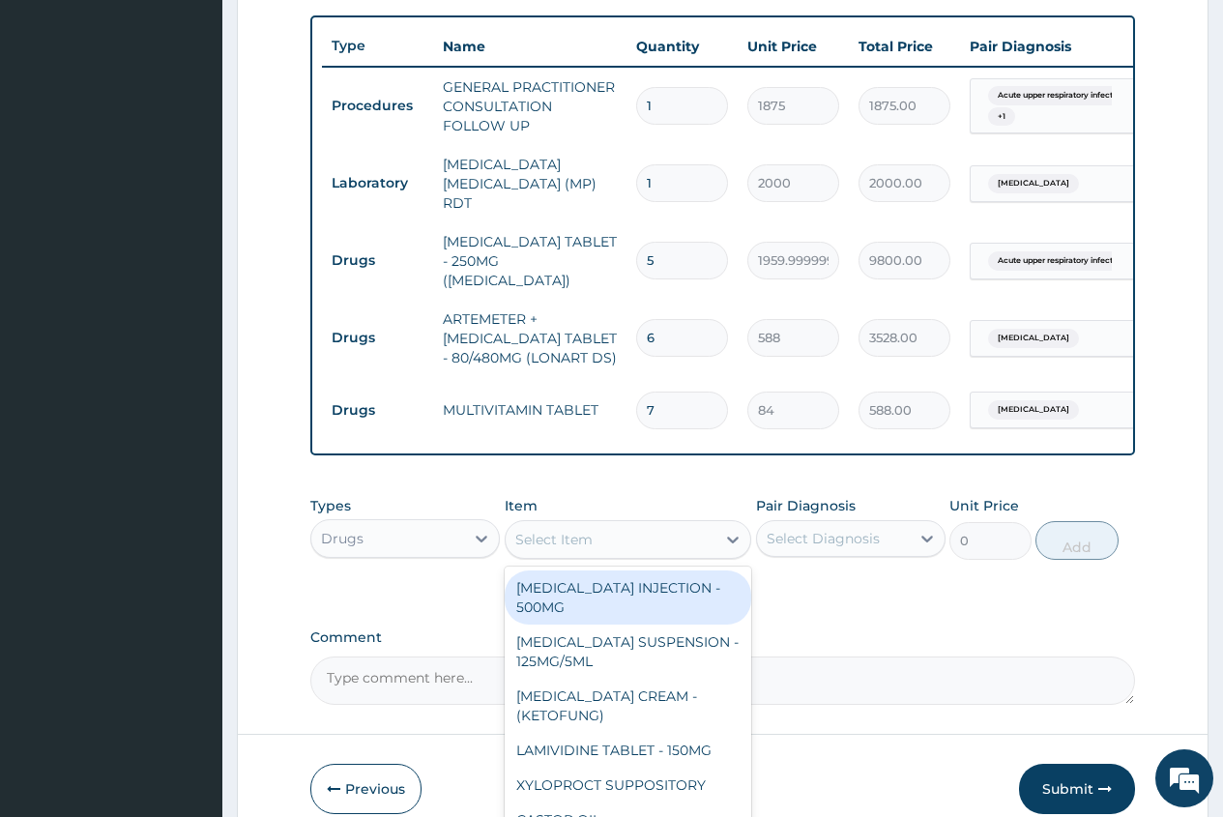
type input "1120"
